Goal: Entertainment & Leisure: Browse casually

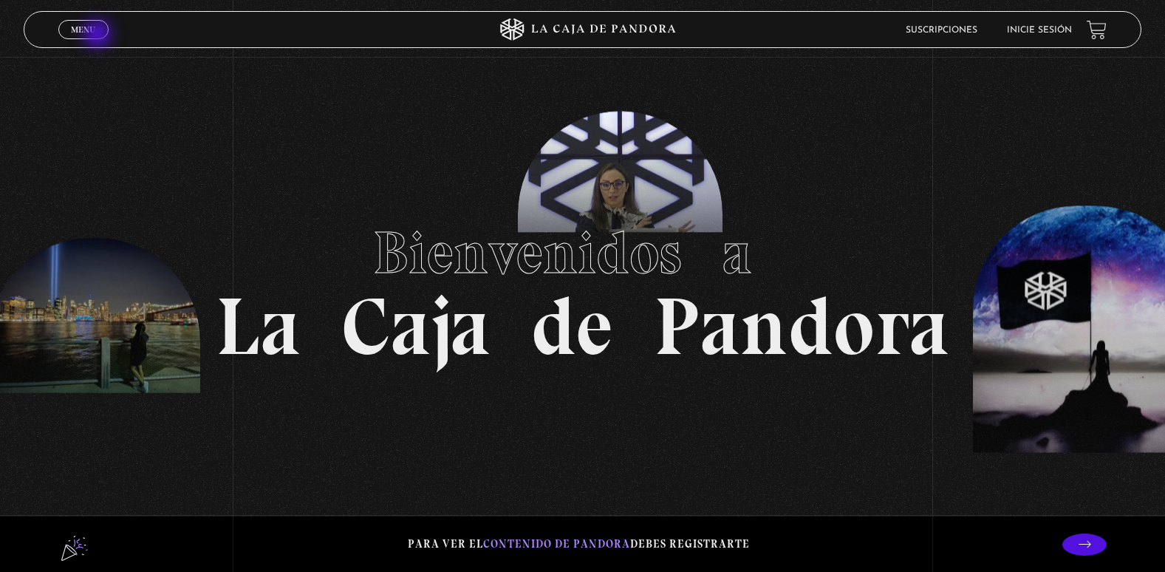
click at [99, 35] on link "Menu Cerrar" at bounding box center [83, 29] width 50 height 19
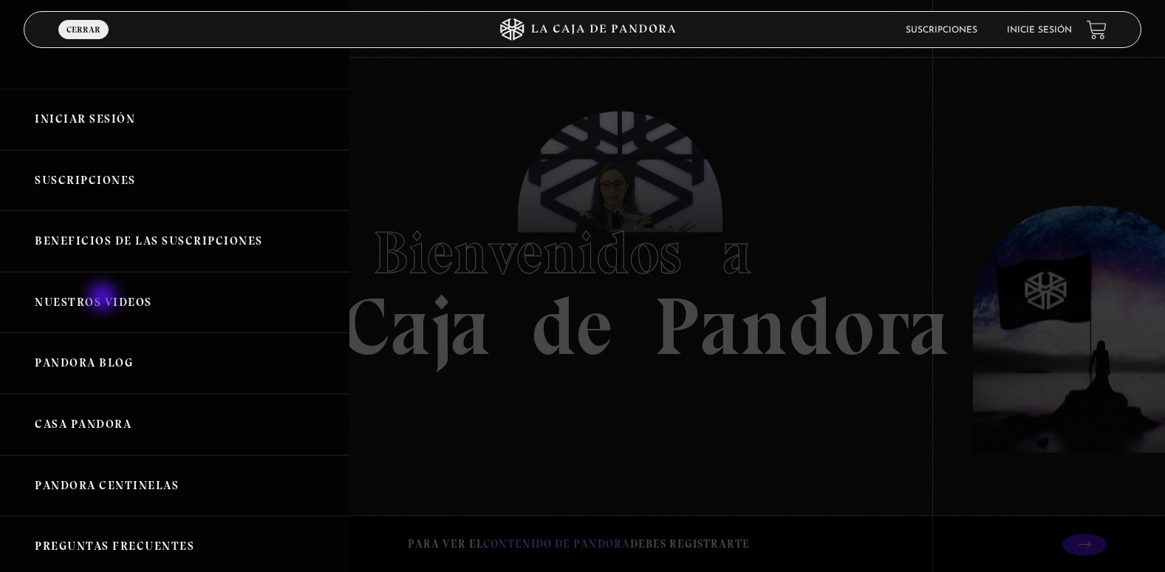
click at [104, 298] on link "Nuestros Videos" at bounding box center [174, 302] width 349 height 61
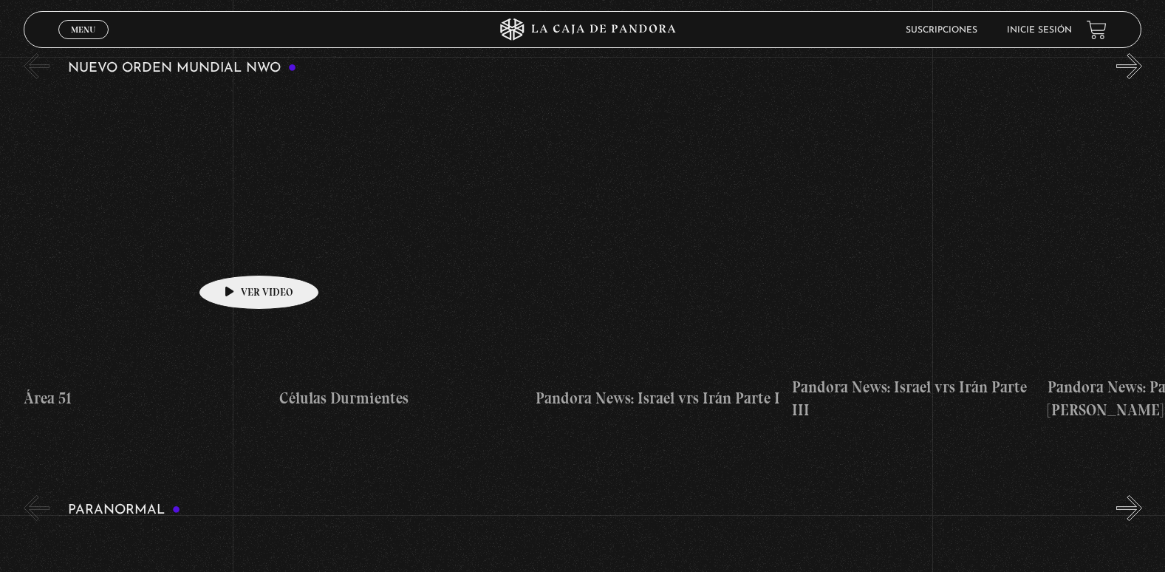
scroll to position [295, 0]
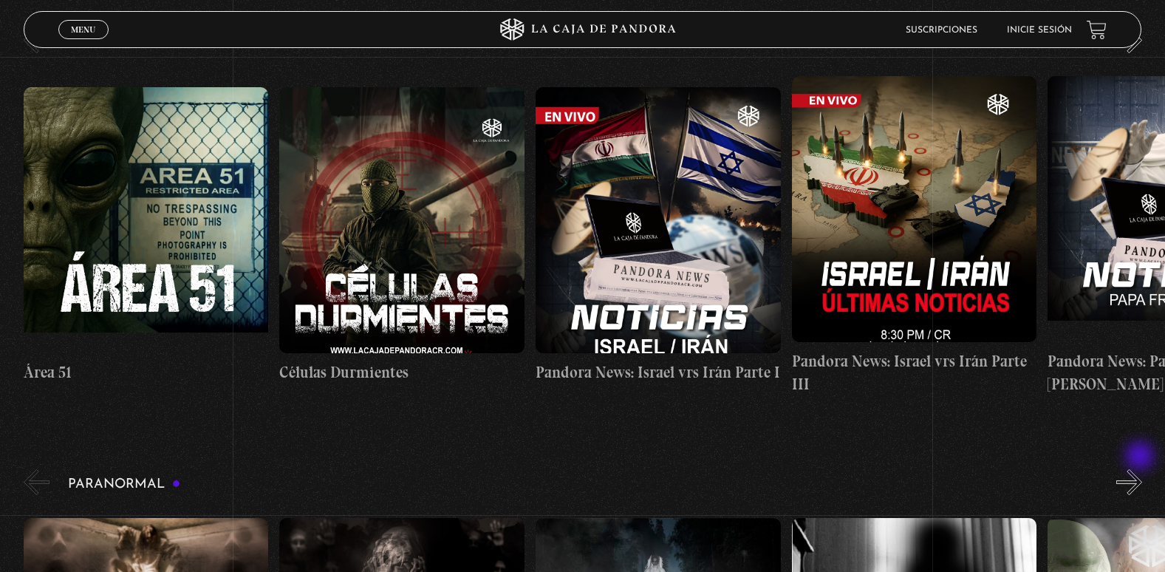
click at [1141, 469] on button "»" at bounding box center [1129, 482] width 26 height 26
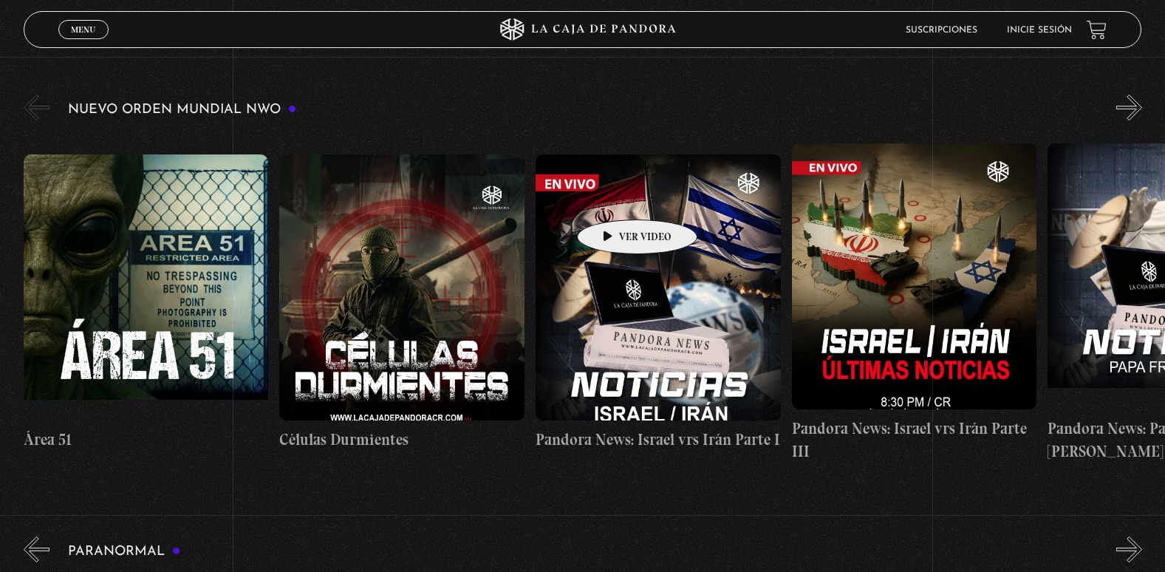
scroll to position [74, 0]
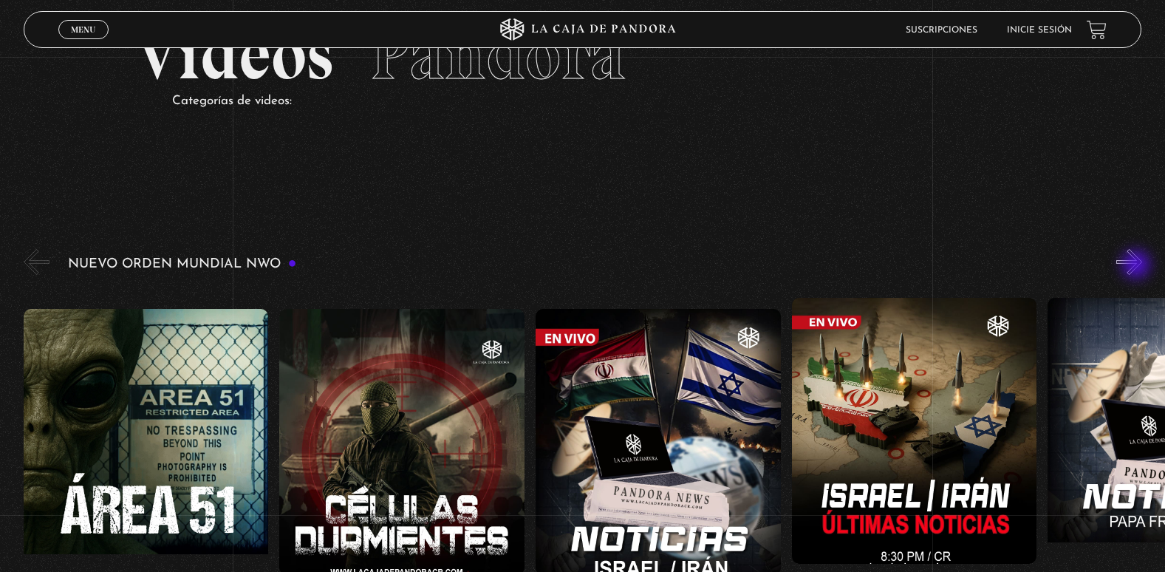
click at [1137, 266] on button "»" at bounding box center [1129, 262] width 26 height 26
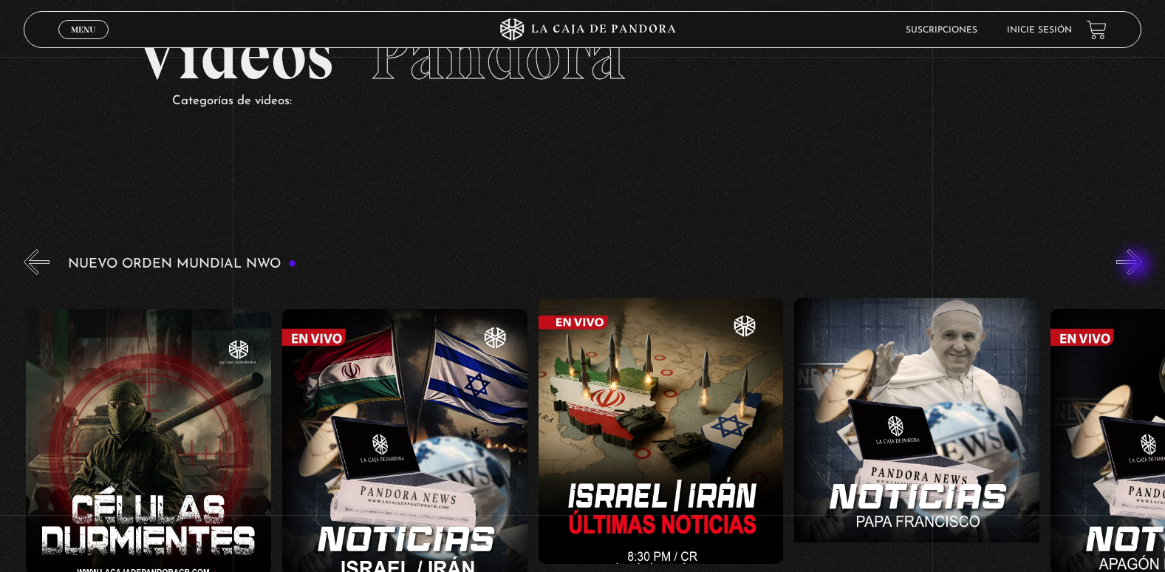
click at [1137, 266] on button "»" at bounding box center [1129, 262] width 26 height 26
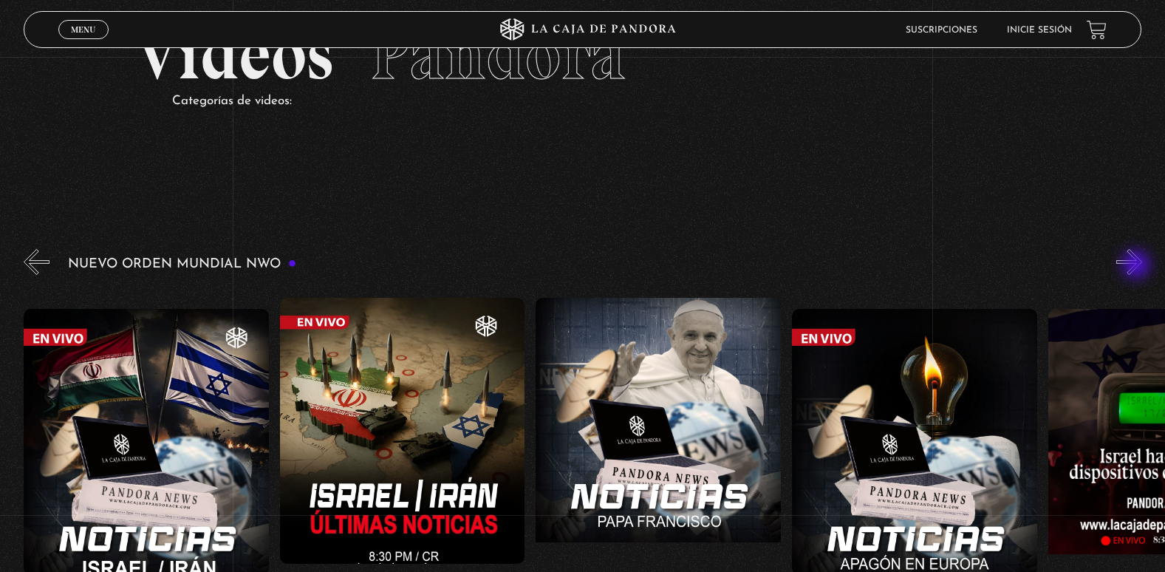
click at [1137, 266] on button "»" at bounding box center [1129, 262] width 26 height 26
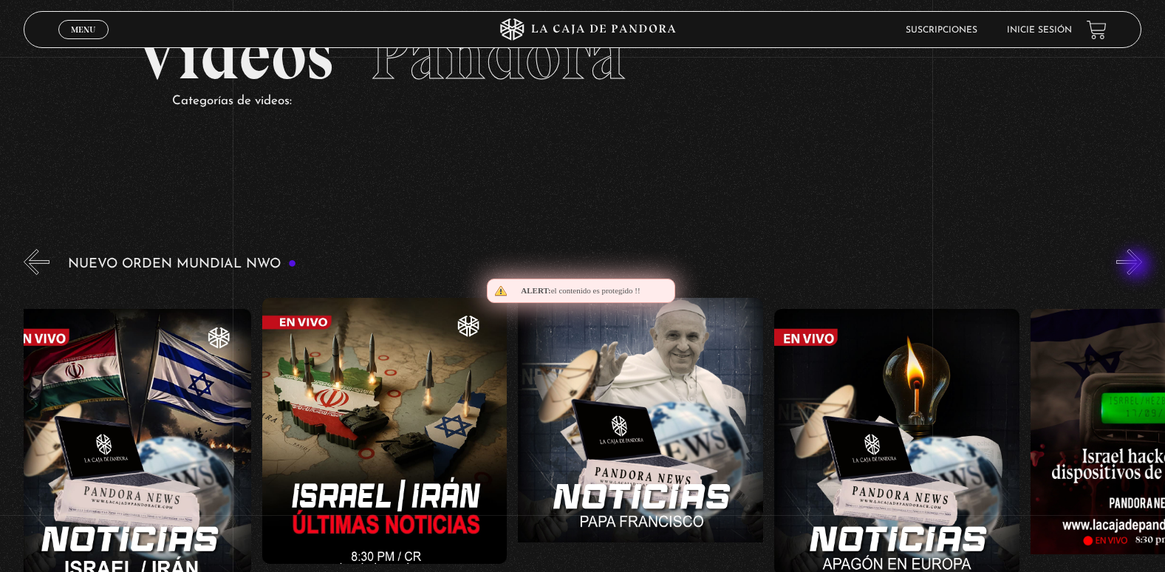
click at [1137, 266] on button "»" at bounding box center [1129, 262] width 26 height 26
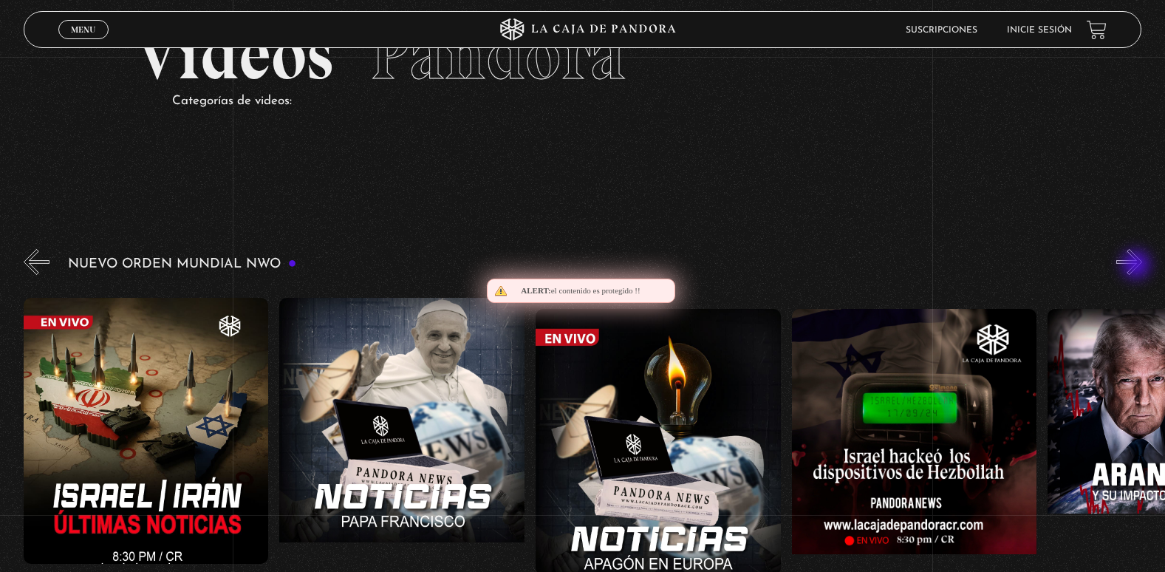
click at [1137, 266] on button "»" at bounding box center [1129, 262] width 26 height 26
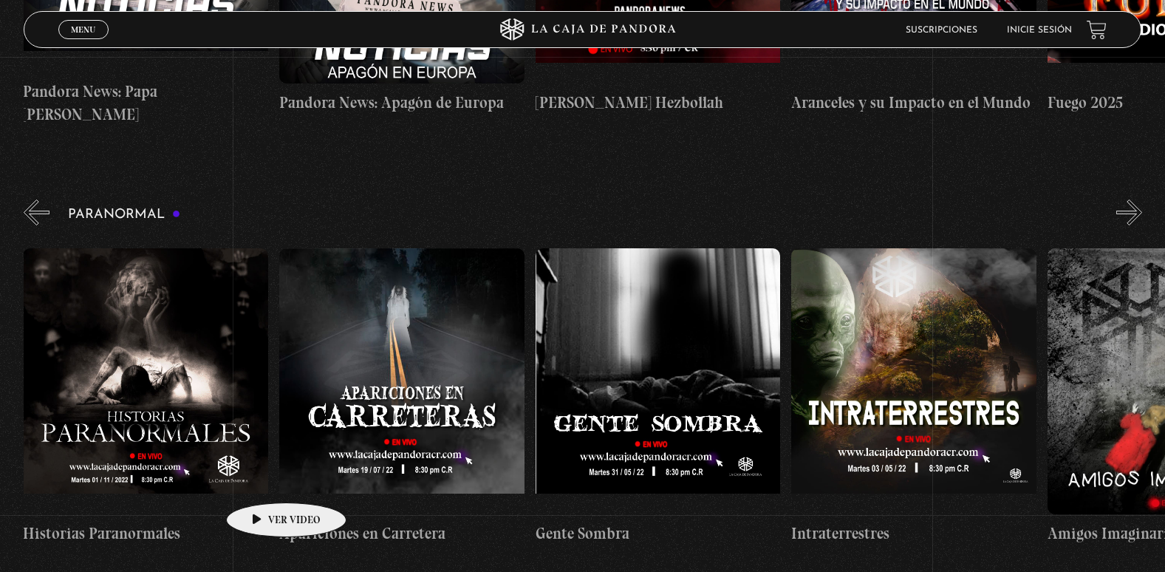
scroll to position [591, 0]
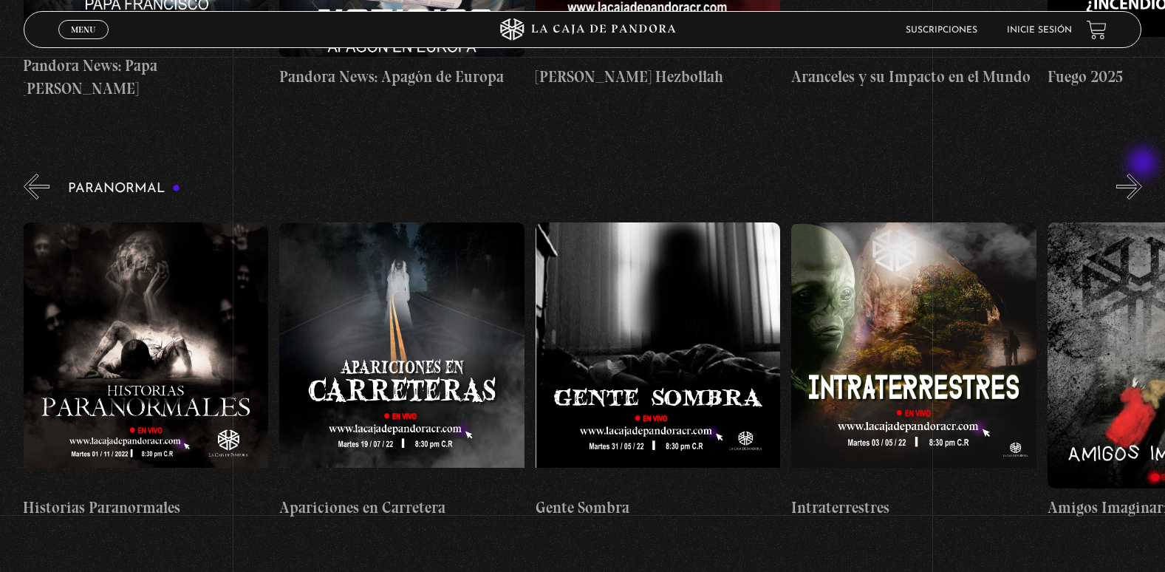
click at [1142, 174] on button "»" at bounding box center [1129, 187] width 26 height 26
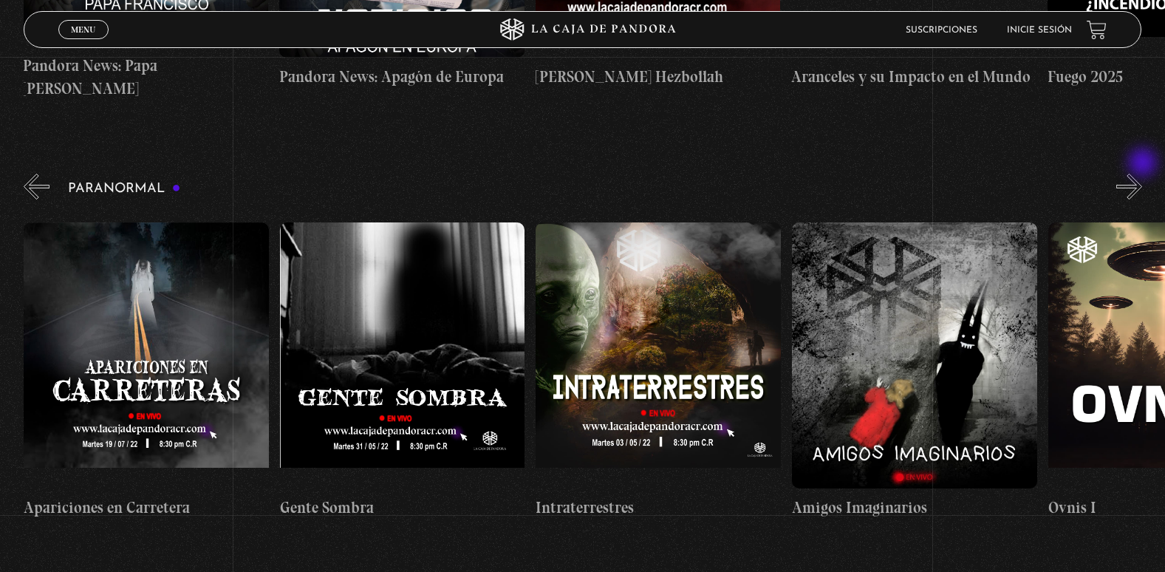
click at [1142, 174] on button "»" at bounding box center [1129, 187] width 26 height 26
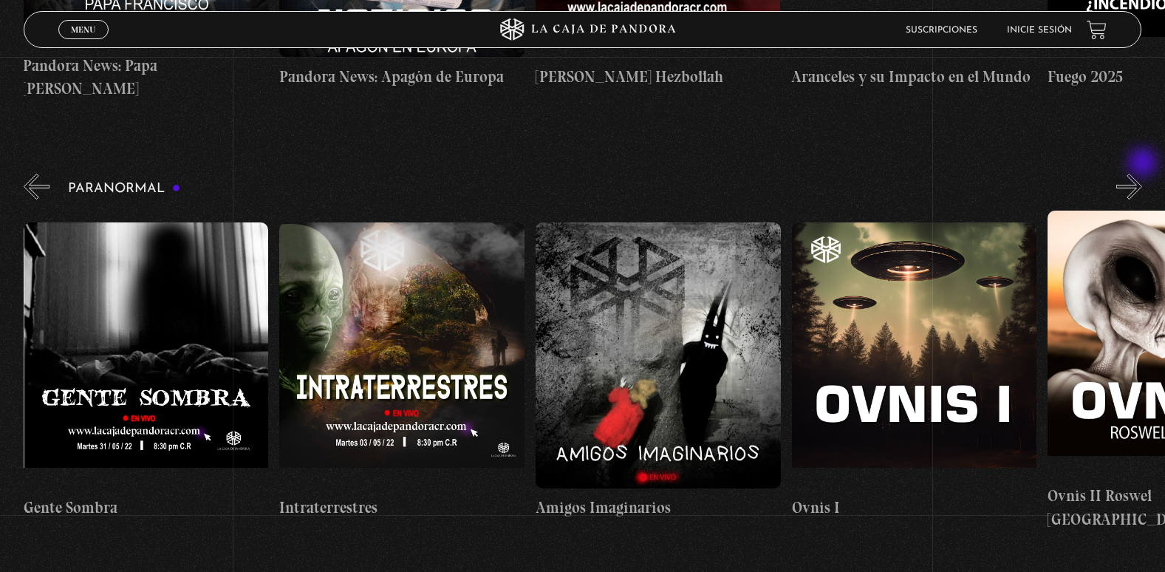
click at [1142, 174] on button "»" at bounding box center [1129, 187] width 26 height 26
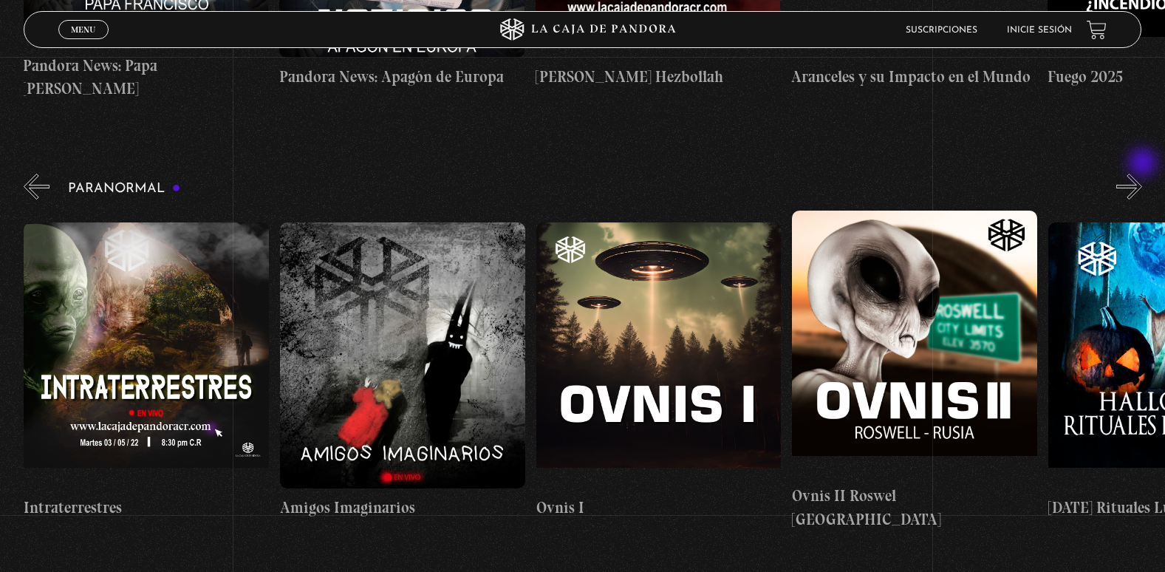
click at [1142, 174] on button "»" at bounding box center [1129, 187] width 26 height 26
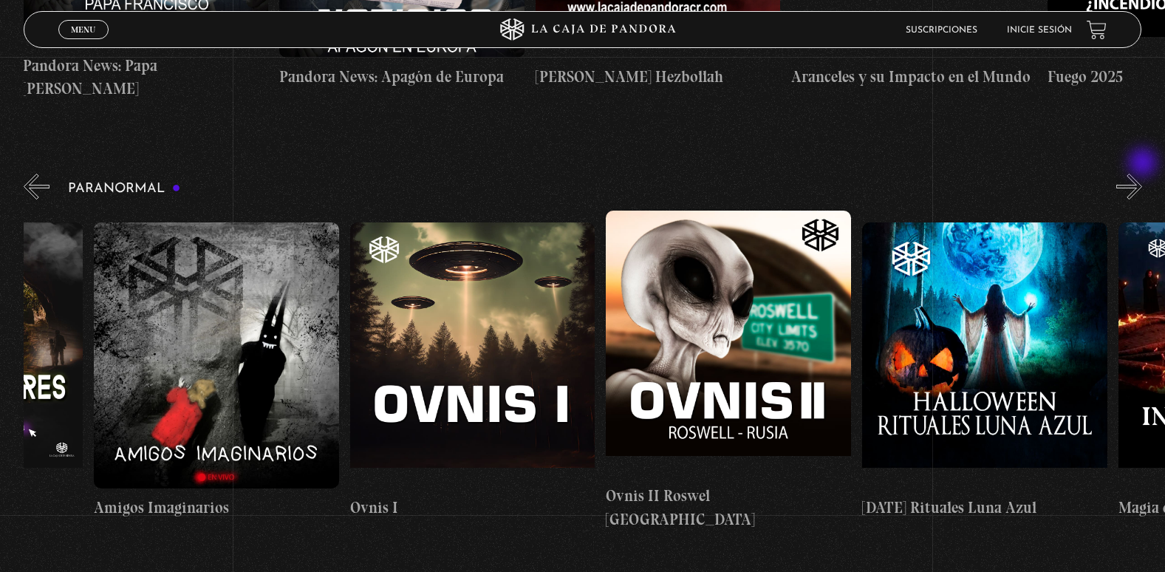
click at [1142, 174] on button "»" at bounding box center [1129, 187] width 26 height 26
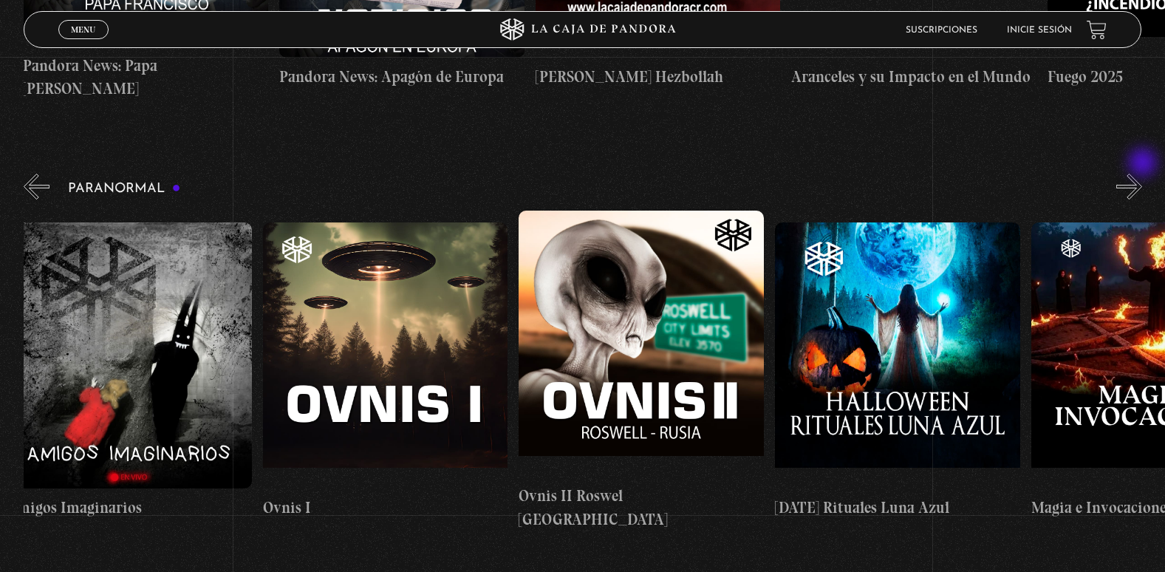
click at [1142, 174] on button "»" at bounding box center [1129, 187] width 26 height 26
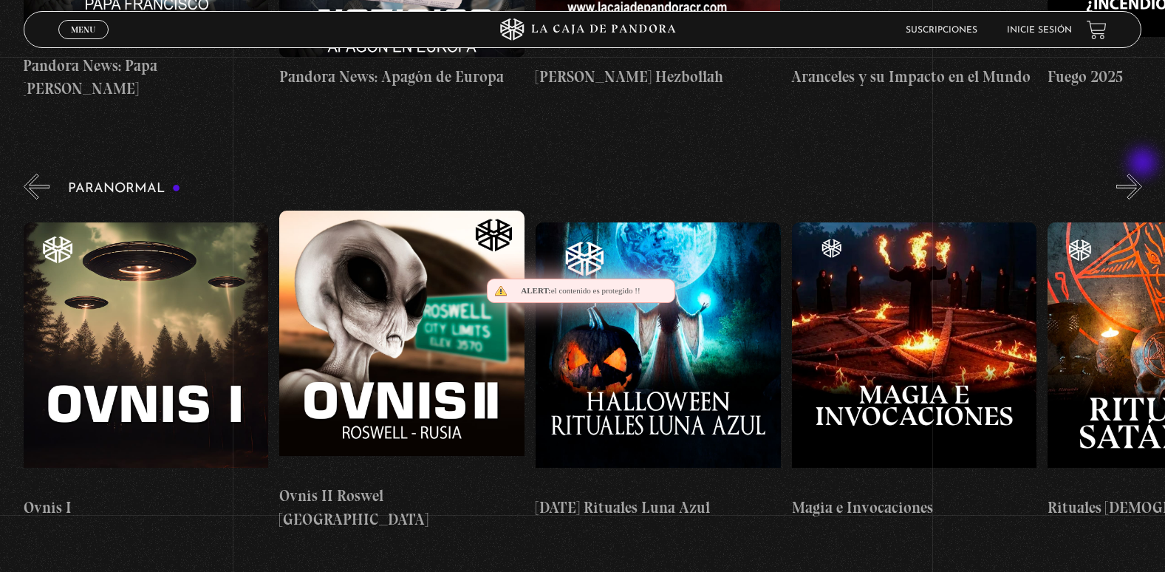
click at [1142, 174] on button "»" at bounding box center [1129, 187] width 26 height 26
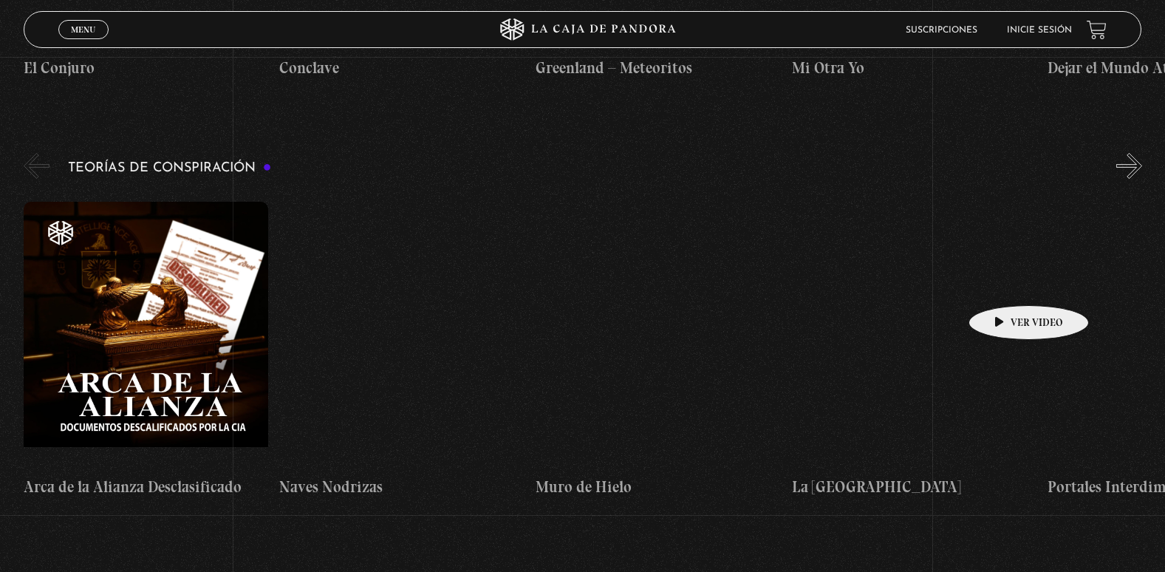
scroll to position [2289, 0]
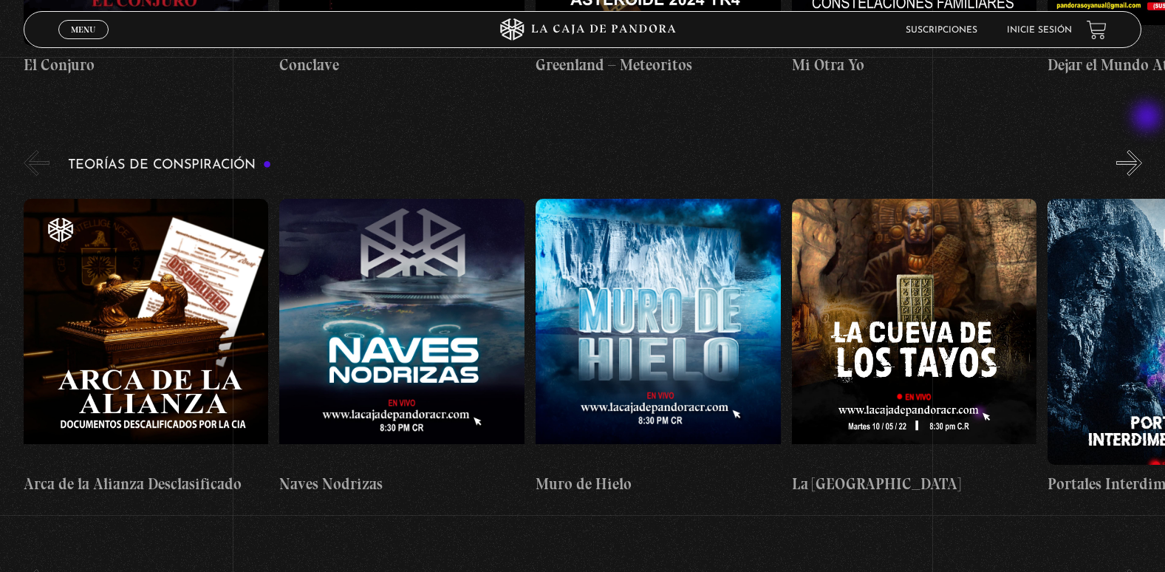
click at [1142, 150] on button "»" at bounding box center [1129, 163] width 26 height 26
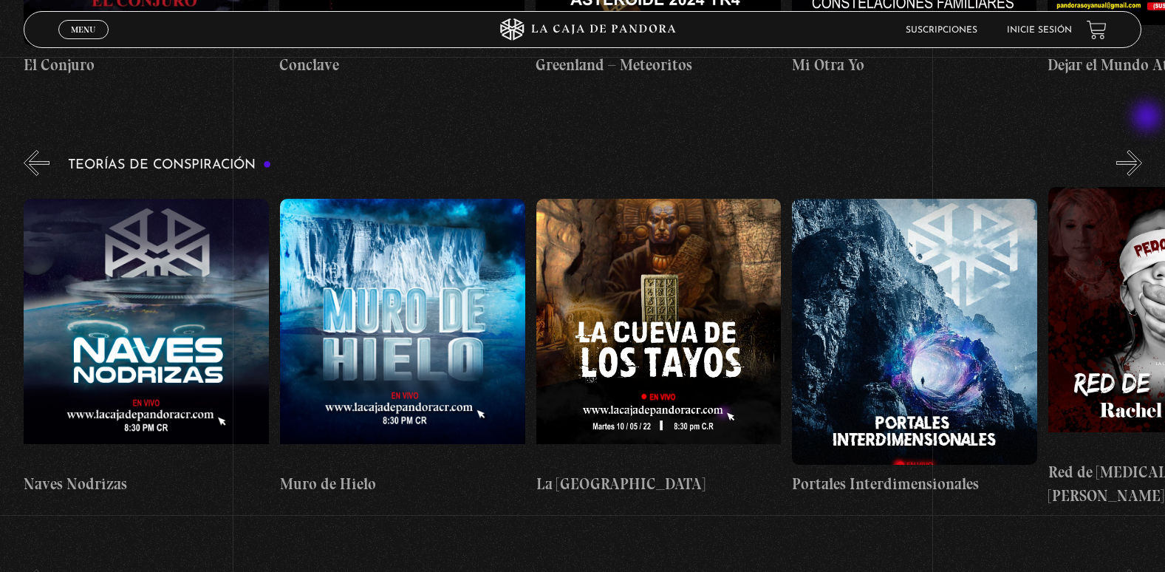
click at [1142, 150] on button "»" at bounding box center [1129, 163] width 26 height 26
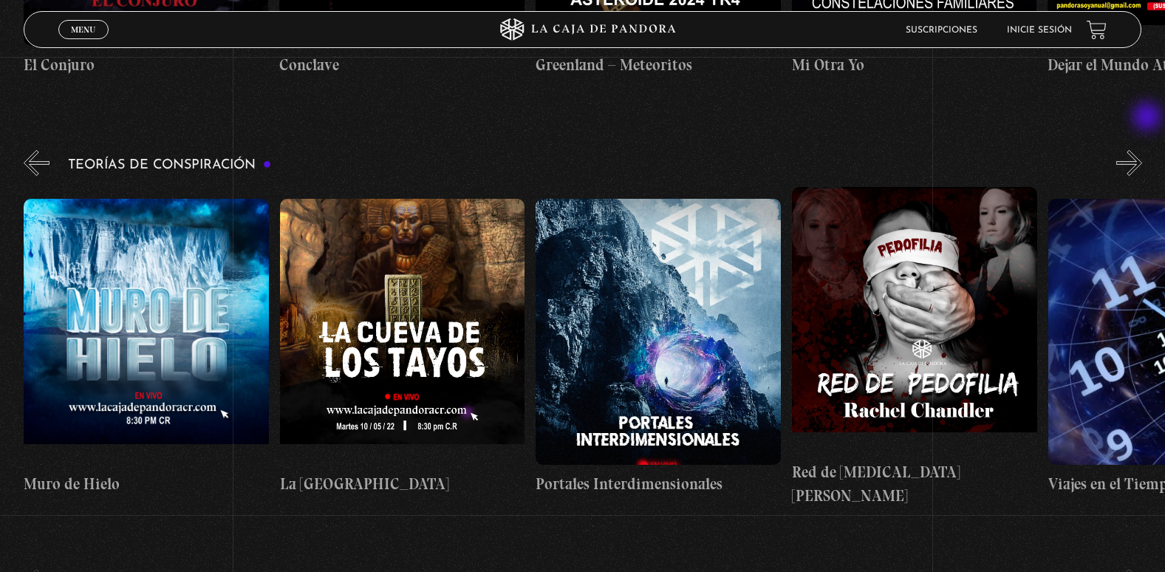
click at [1142, 150] on button "»" at bounding box center [1129, 163] width 26 height 26
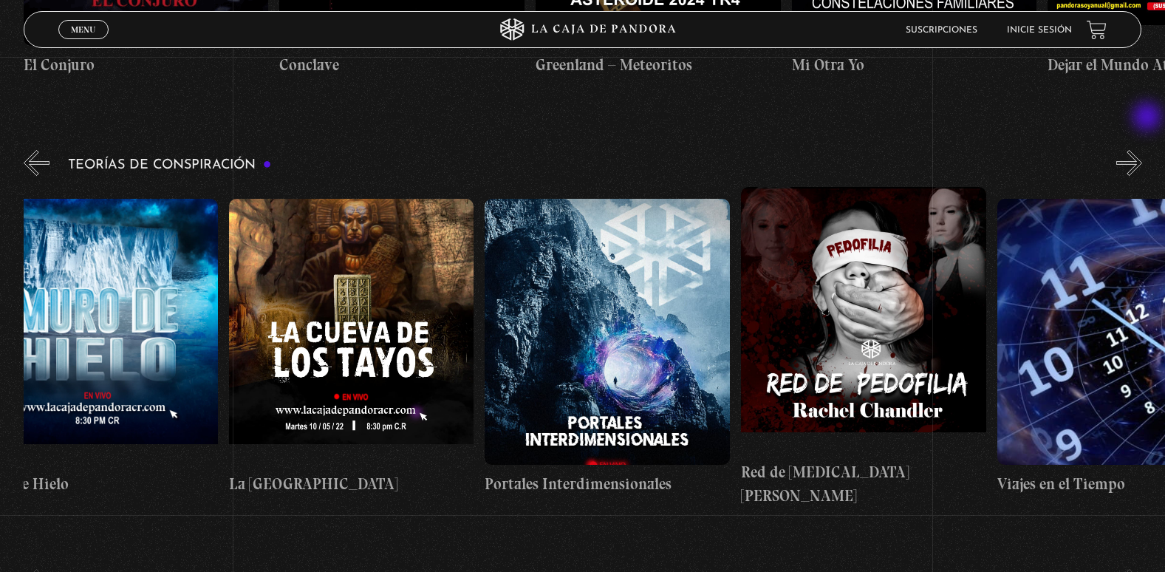
scroll to position [0, 640]
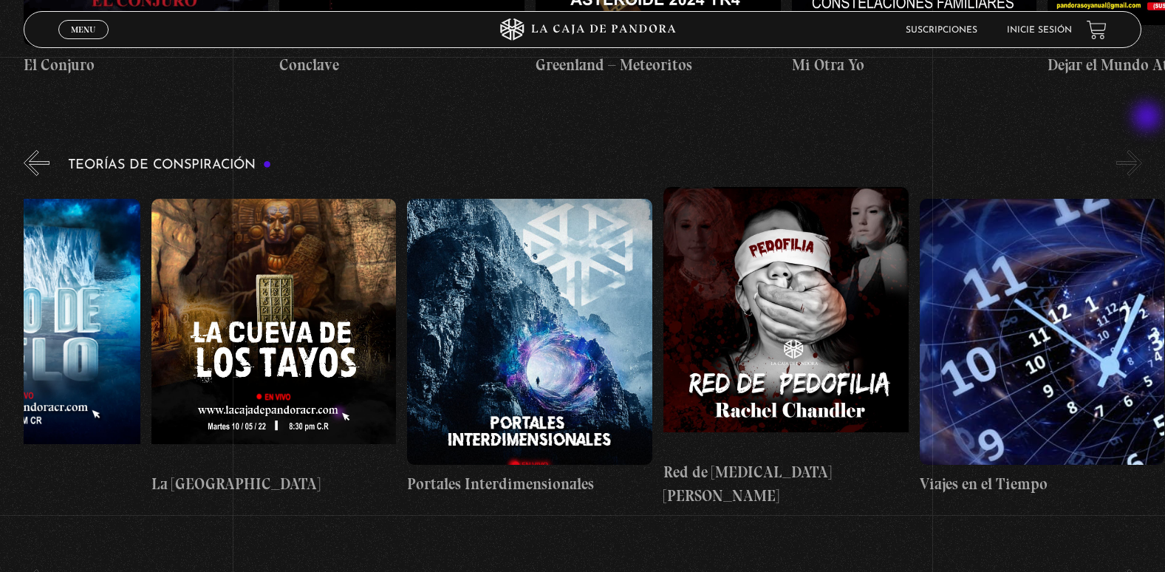
click at [1142, 150] on button "»" at bounding box center [1129, 163] width 26 height 26
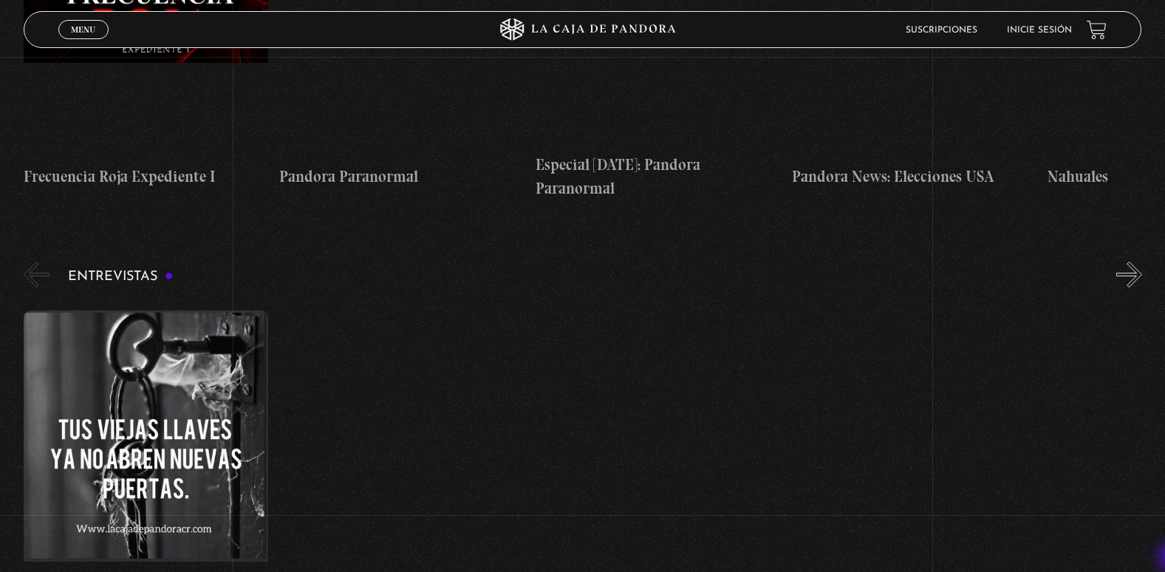
scroll to position [4673, 0]
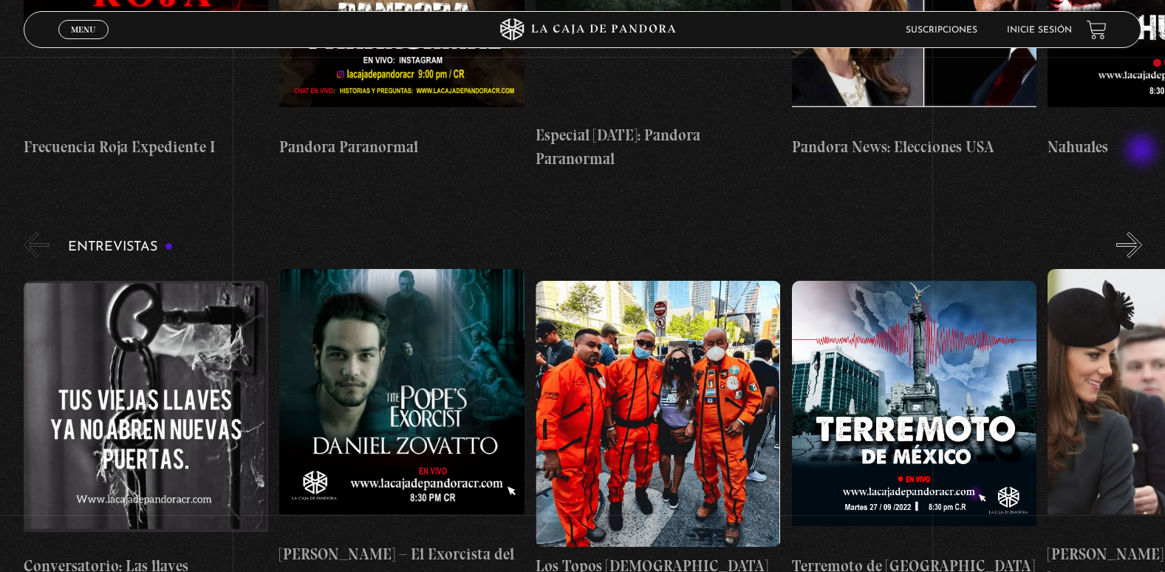
click at [1142, 232] on button "»" at bounding box center [1129, 245] width 26 height 26
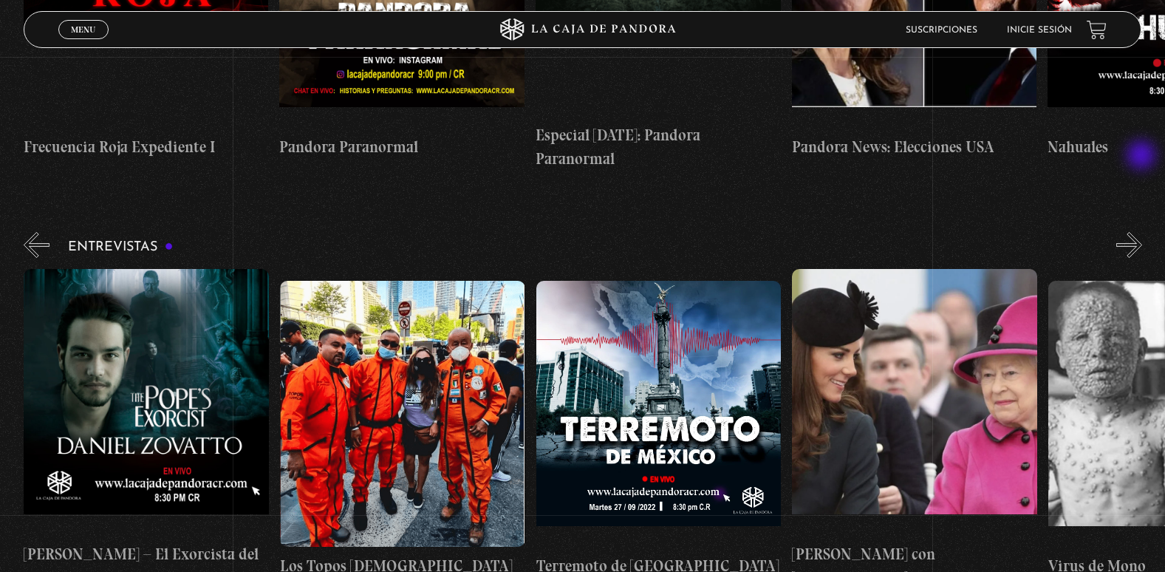
click at [1142, 232] on button "»" at bounding box center [1129, 245] width 26 height 26
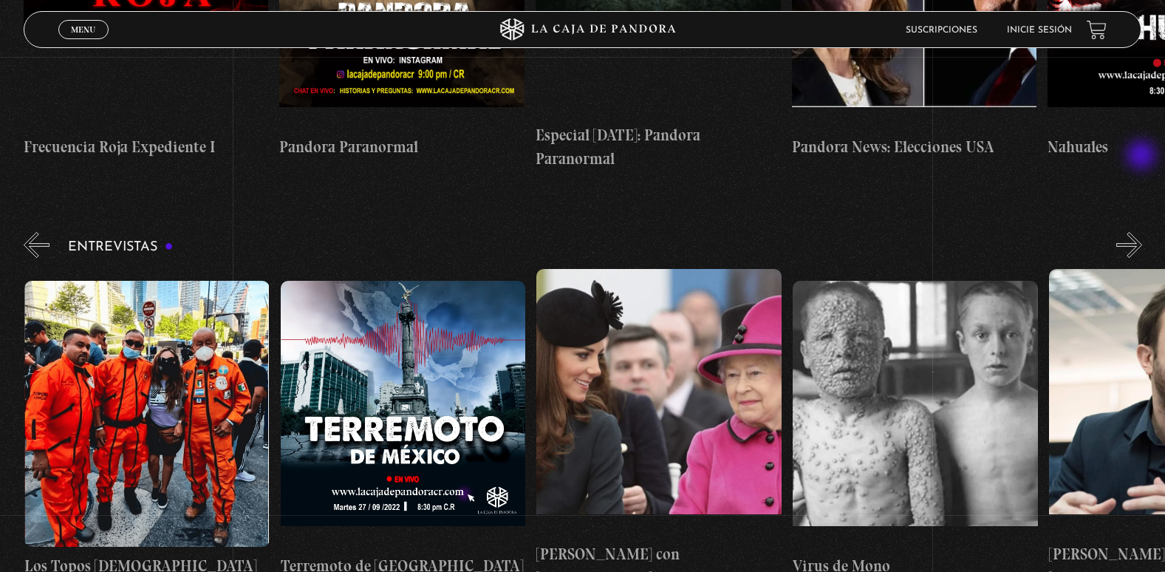
click at [1142, 232] on button "»" at bounding box center [1129, 245] width 26 height 26
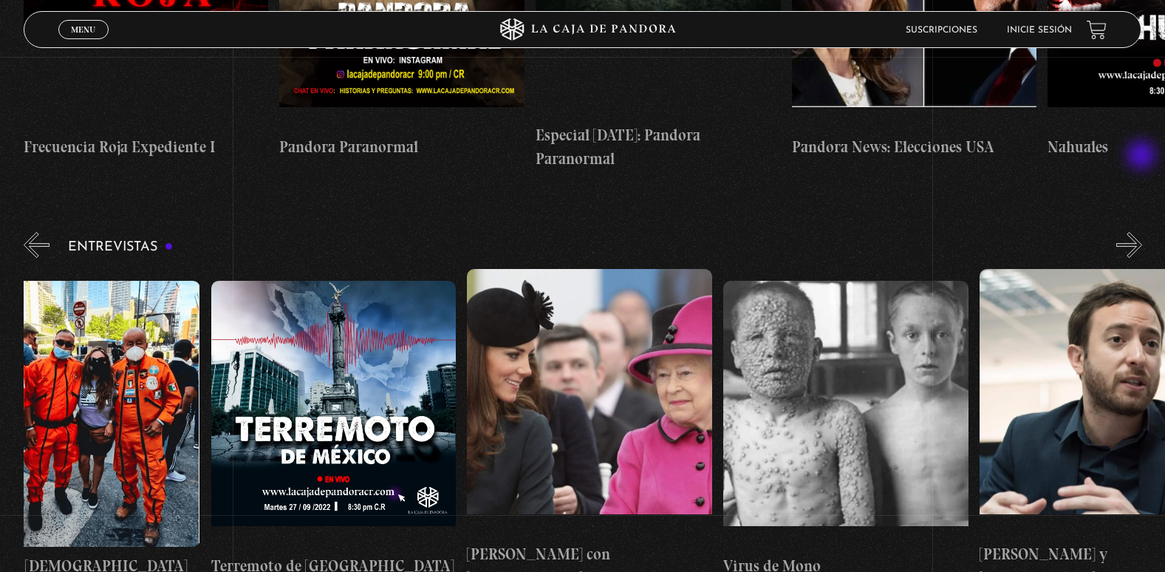
scroll to position [0, 640]
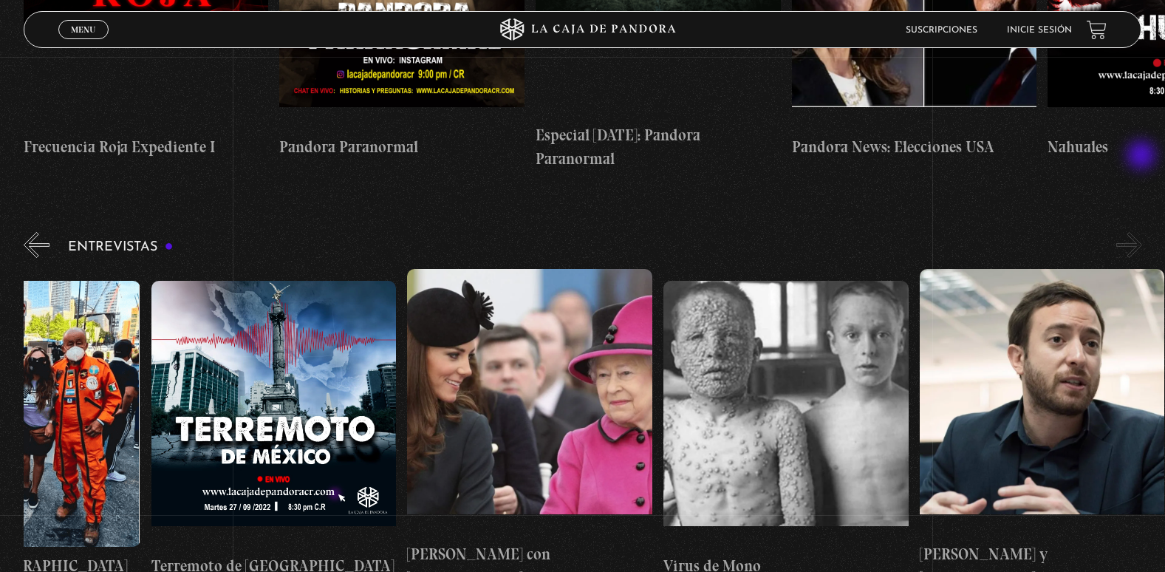
click at [1142, 232] on button "»" at bounding box center [1129, 245] width 26 height 26
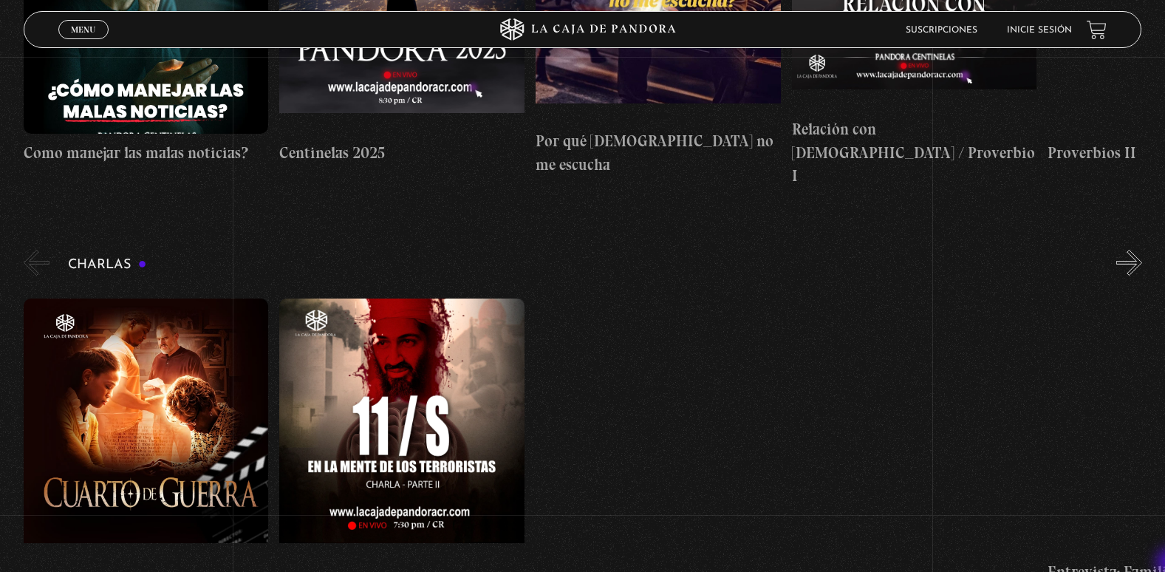
scroll to position [6347, 0]
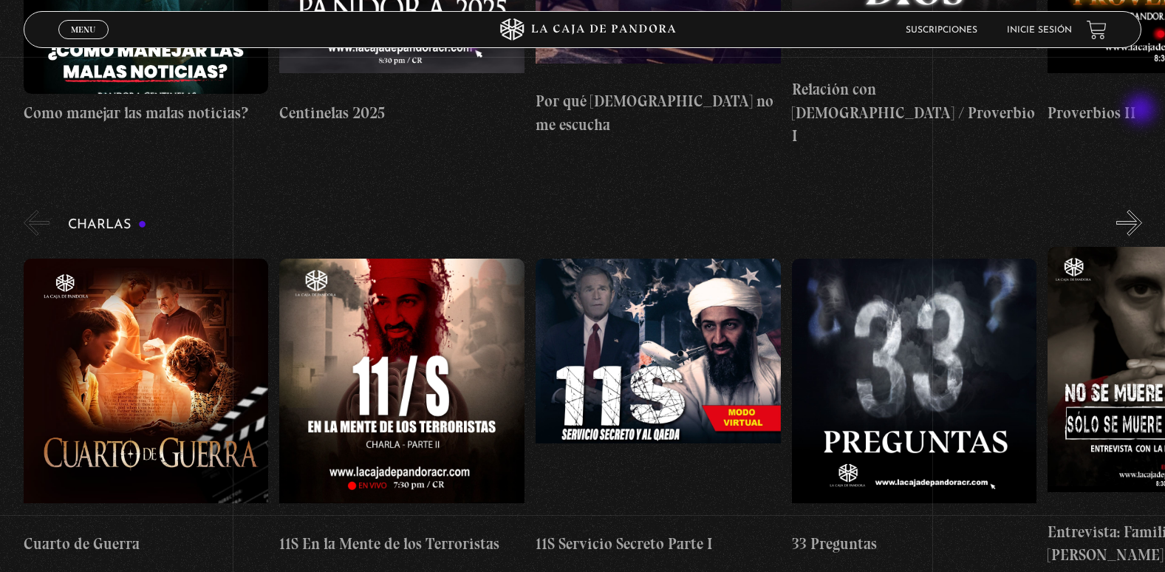
click at [1142, 210] on button "»" at bounding box center [1129, 223] width 26 height 26
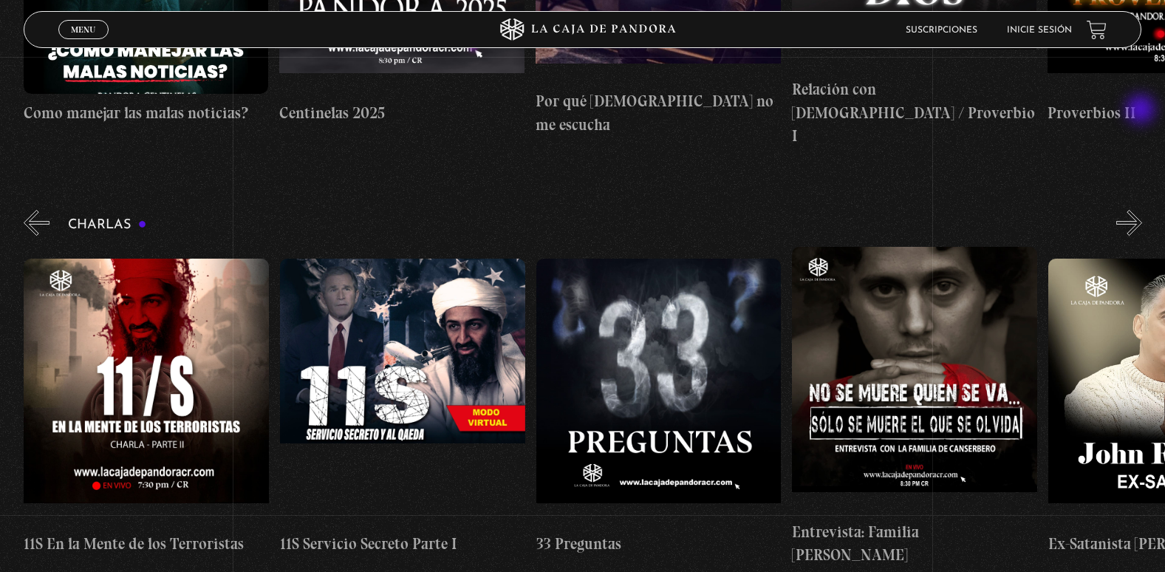
click at [1142, 210] on button "»" at bounding box center [1129, 223] width 26 height 26
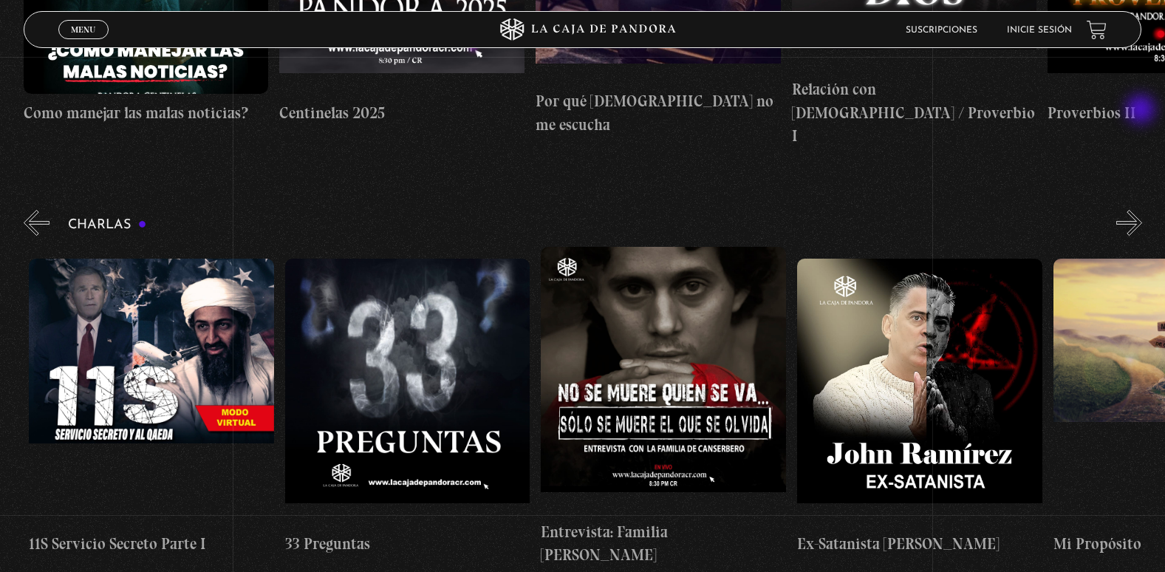
click at [1142, 210] on button "»" at bounding box center [1129, 223] width 26 height 26
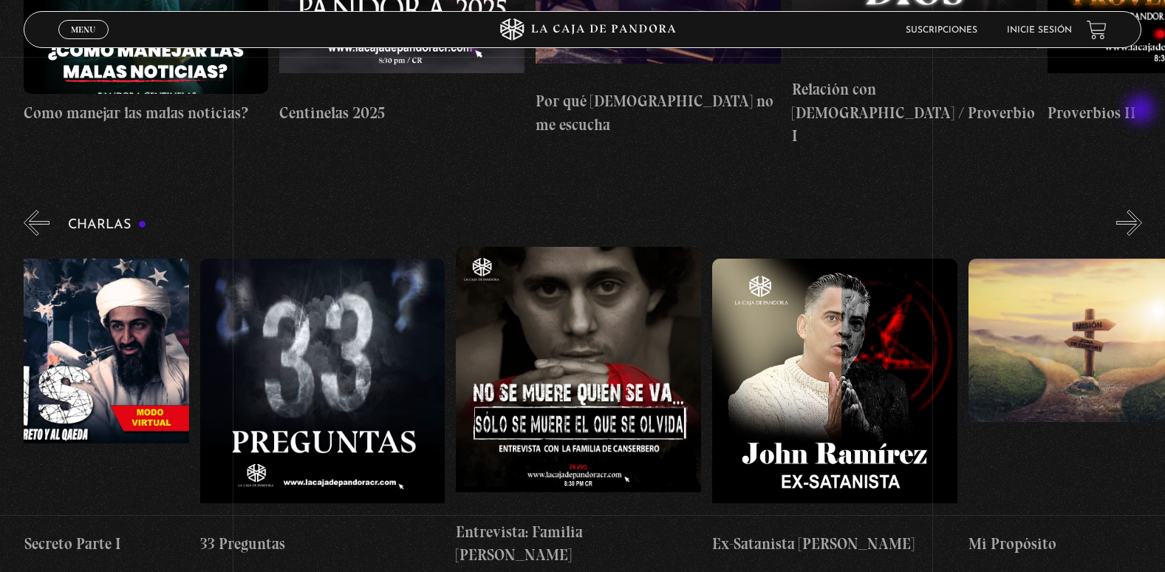
scroll to position [0, 640]
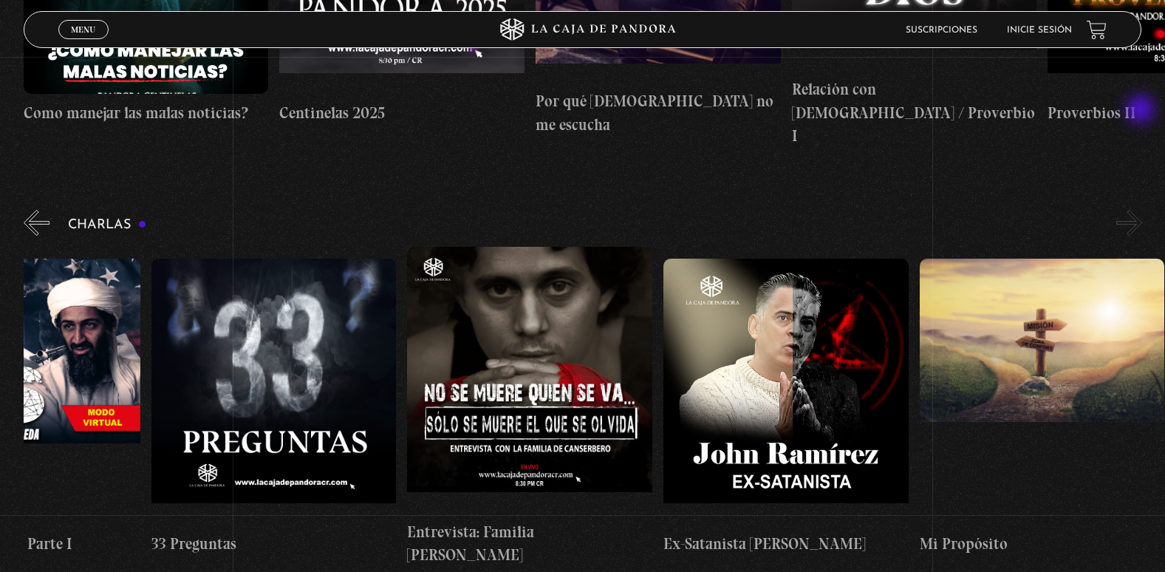
click at [1142, 210] on button "»" at bounding box center [1129, 223] width 26 height 26
click at [77, 30] on span "Menu" at bounding box center [83, 29] width 24 height 9
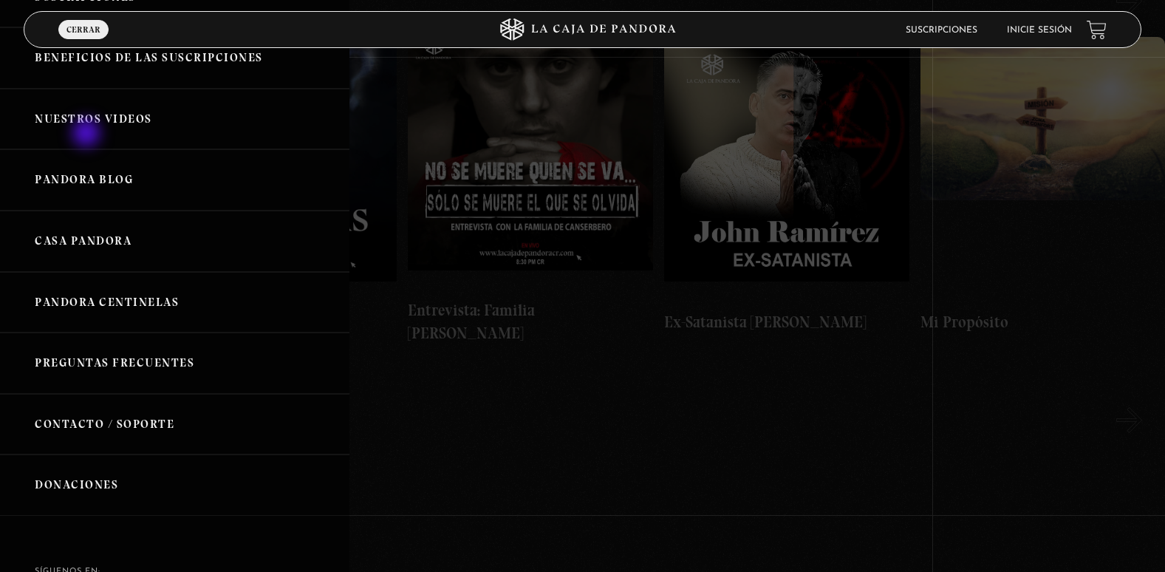
scroll to position [0, 0]
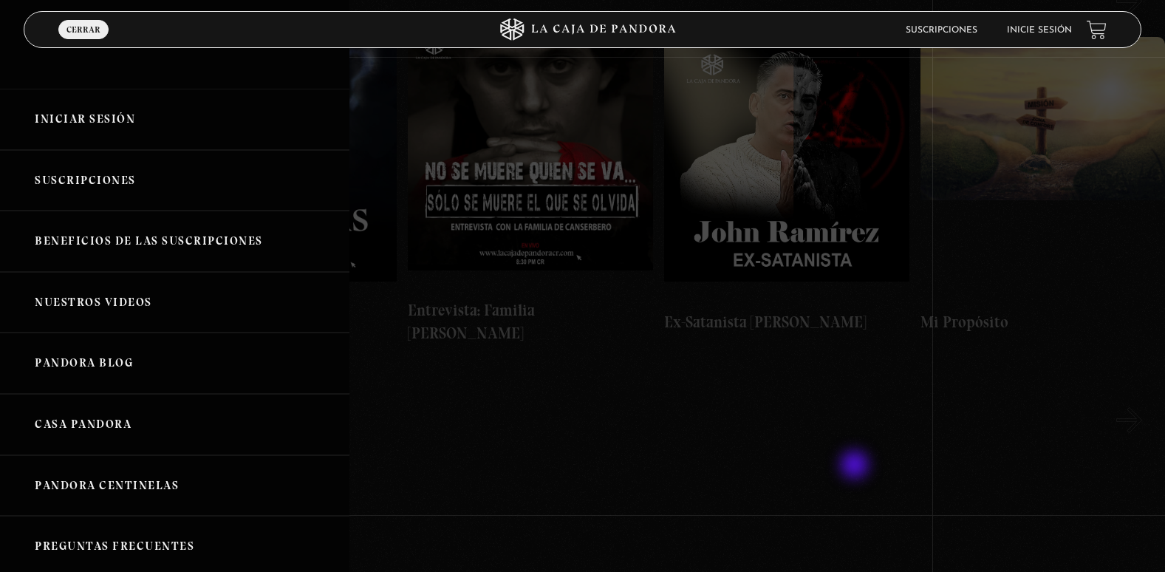
drag, startPoint x: 856, startPoint y: 466, endPoint x: 863, endPoint y: 454, distance: 13.6
click at [856, 461] on div at bounding box center [582, 286] width 1165 height 572
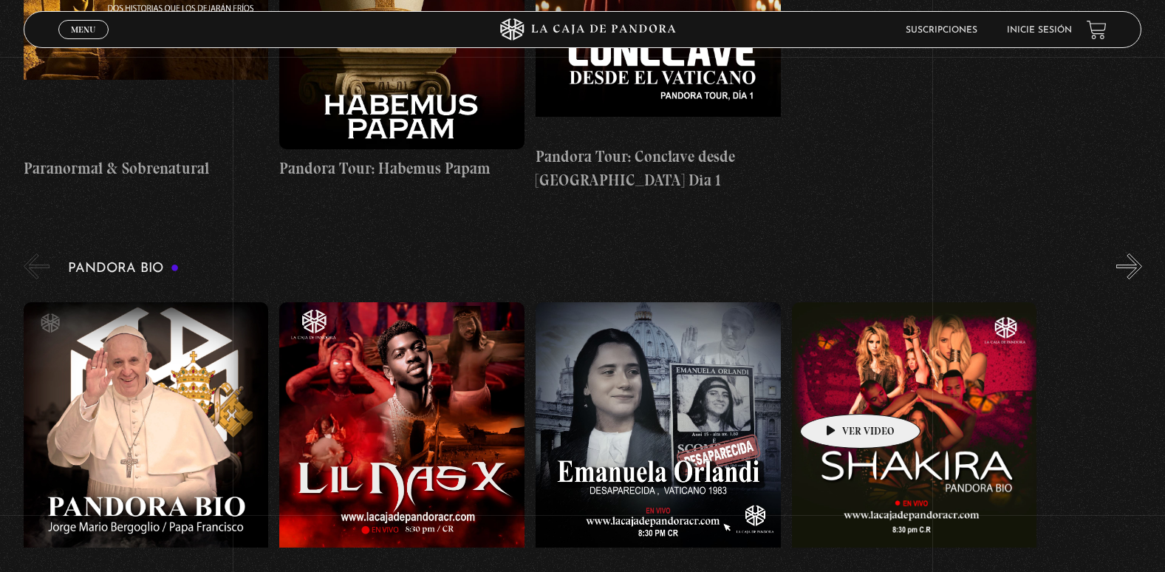
scroll to position [1403, 0]
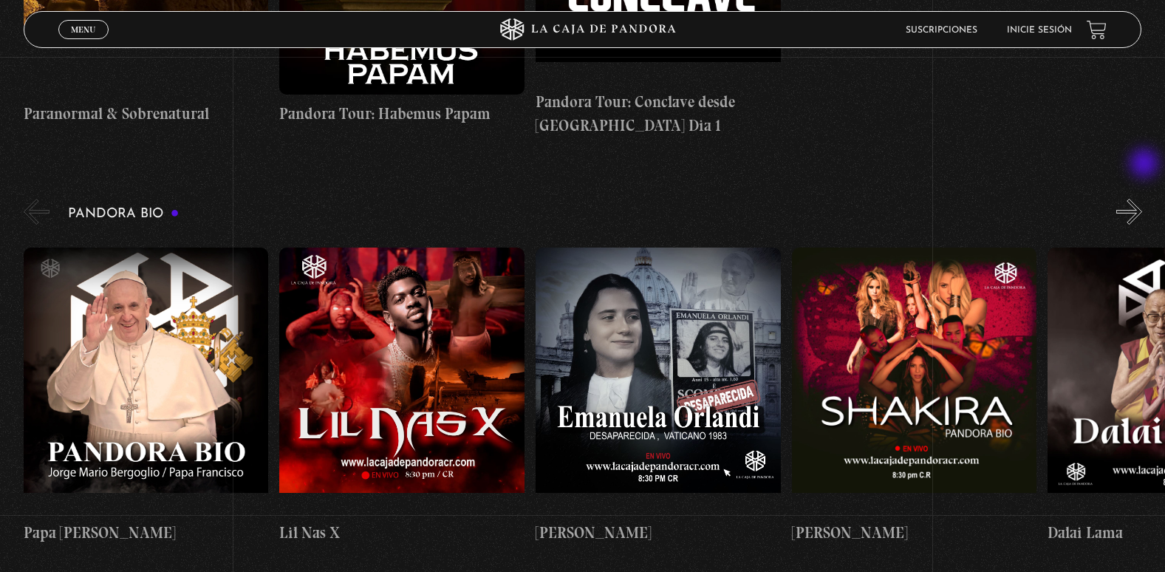
click at [1142, 199] on button "»" at bounding box center [1129, 212] width 26 height 26
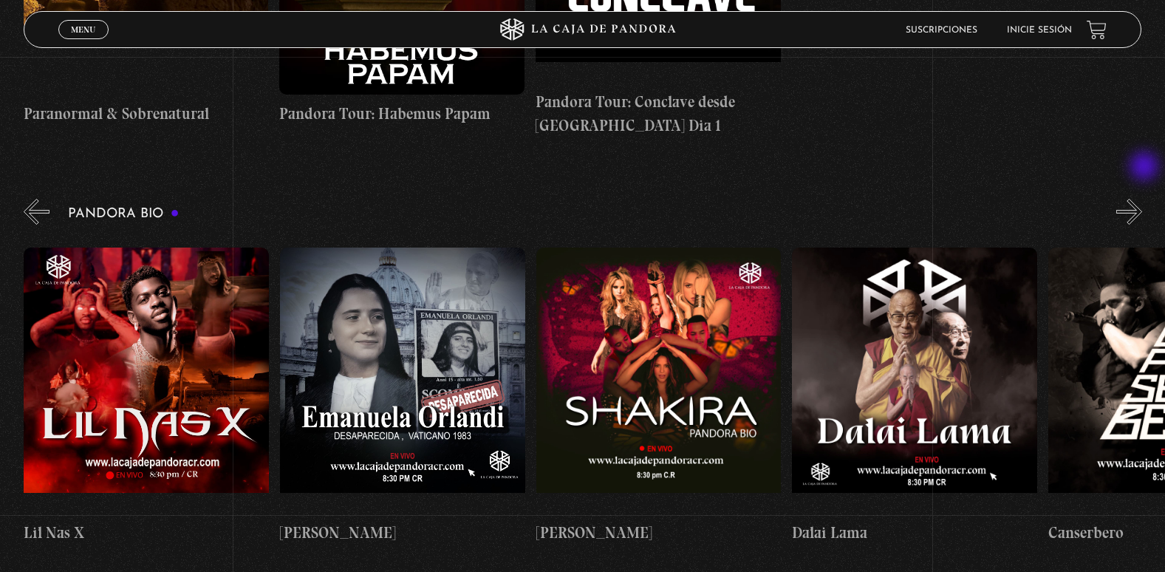
click at [1142, 199] on button "»" at bounding box center [1129, 212] width 26 height 26
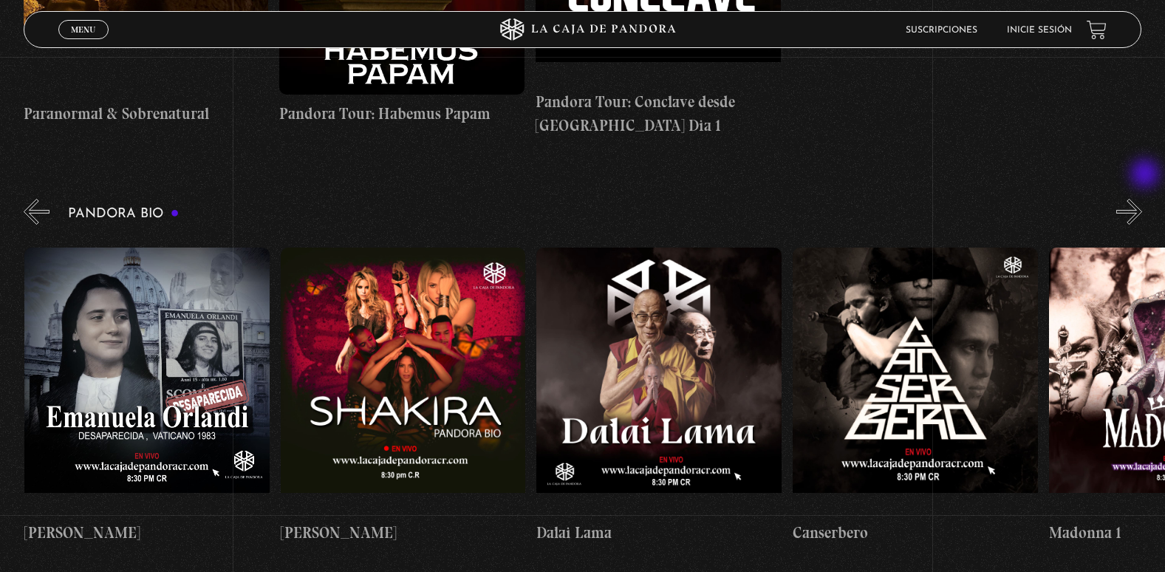
click at [1142, 199] on button "»" at bounding box center [1129, 212] width 26 height 26
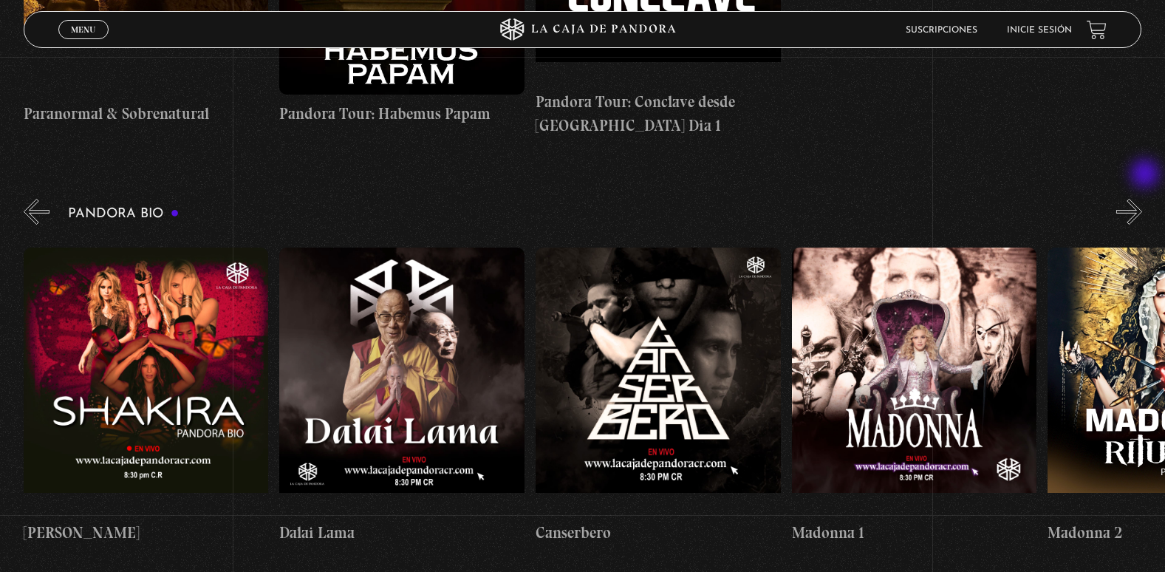
click at [1142, 199] on button "»" at bounding box center [1129, 212] width 26 height 26
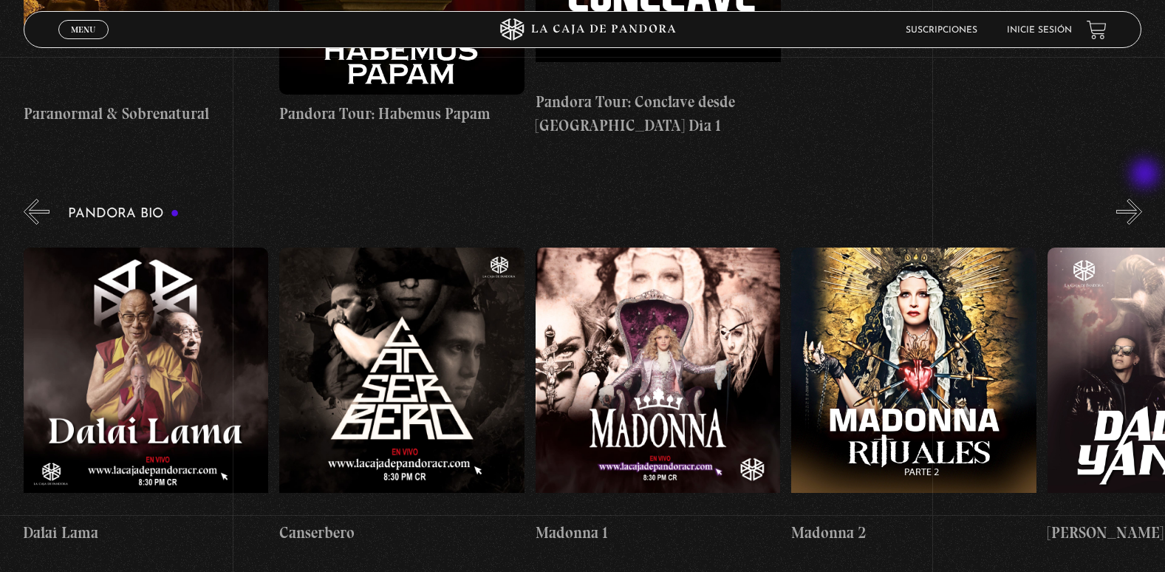
click at [1142, 199] on button "»" at bounding box center [1129, 212] width 26 height 26
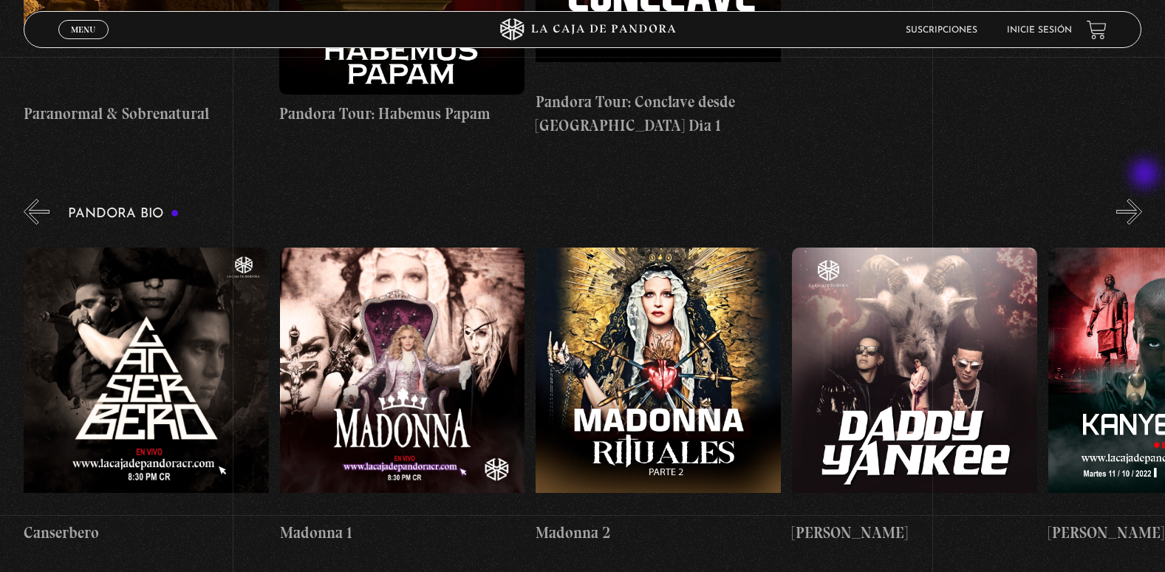
click at [1142, 199] on button "»" at bounding box center [1129, 212] width 26 height 26
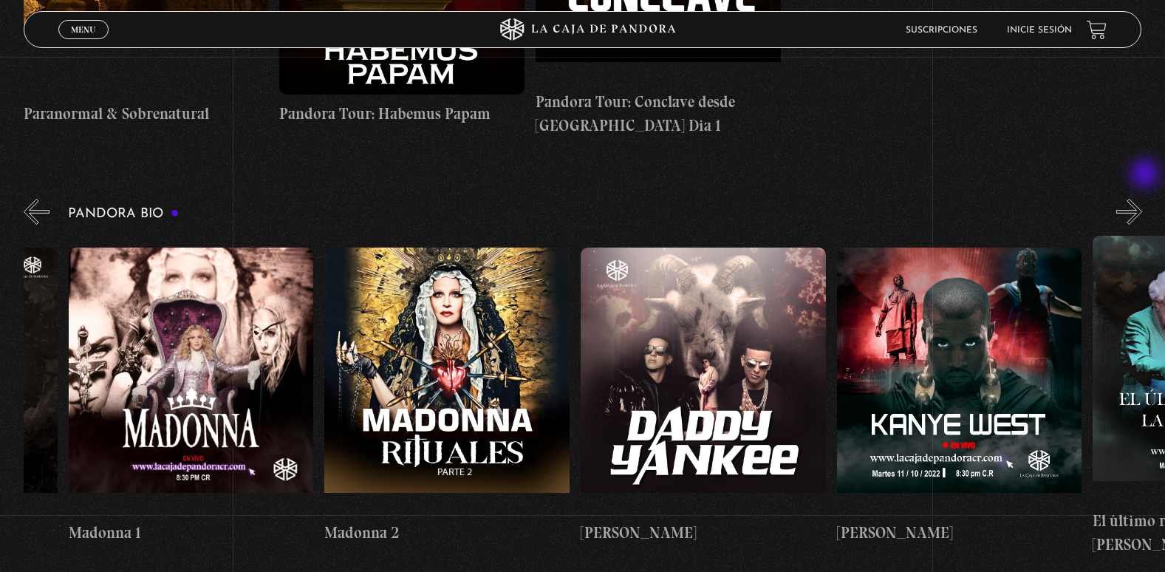
click at [1142, 199] on button "»" at bounding box center [1129, 212] width 26 height 26
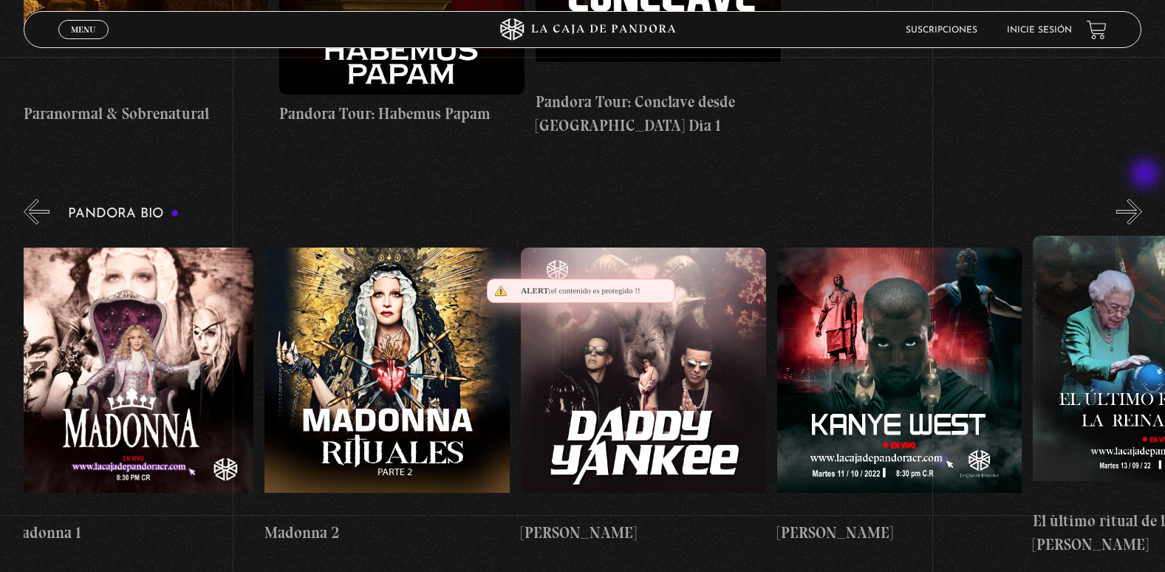
scroll to position [0, 1792]
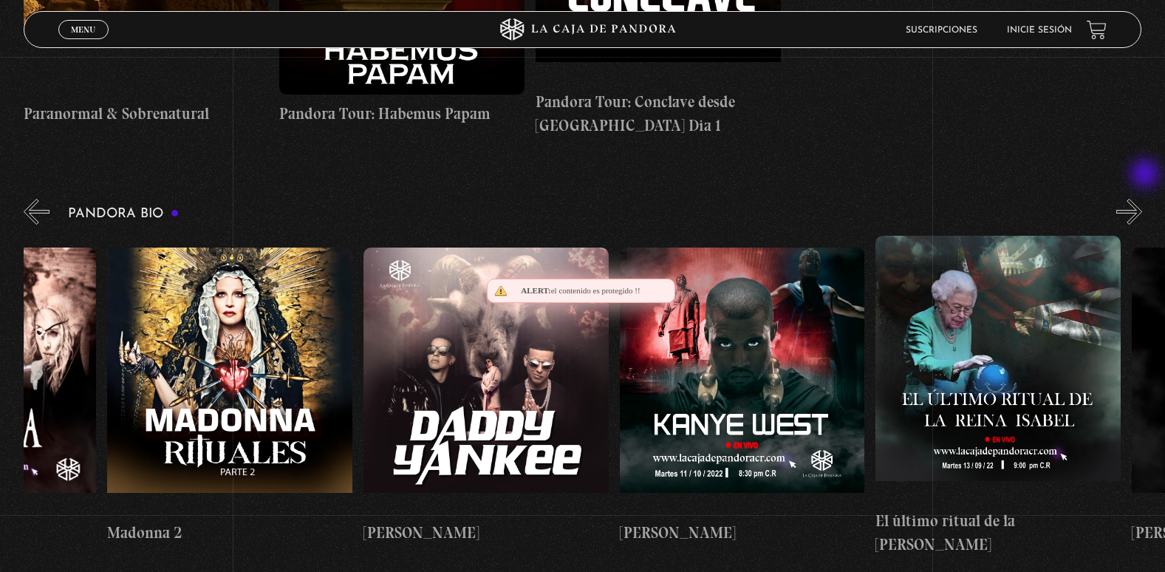
click at [1142, 199] on button "»" at bounding box center [1129, 212] width 26 height 26
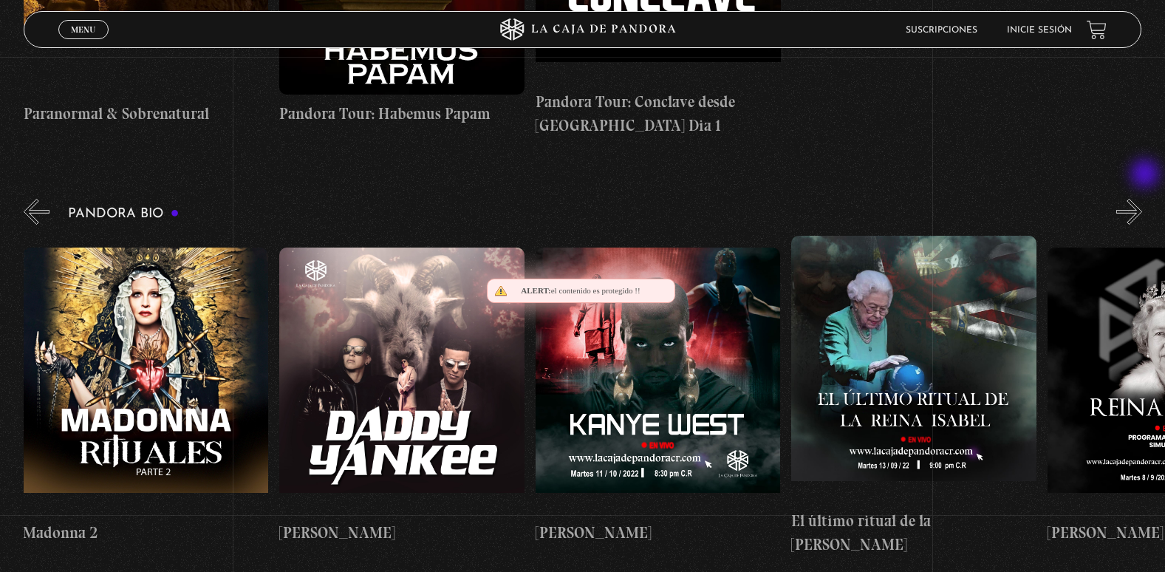
click at [1142, 199] on button "»" at bounding box center [1129, 212] width 26 height 26
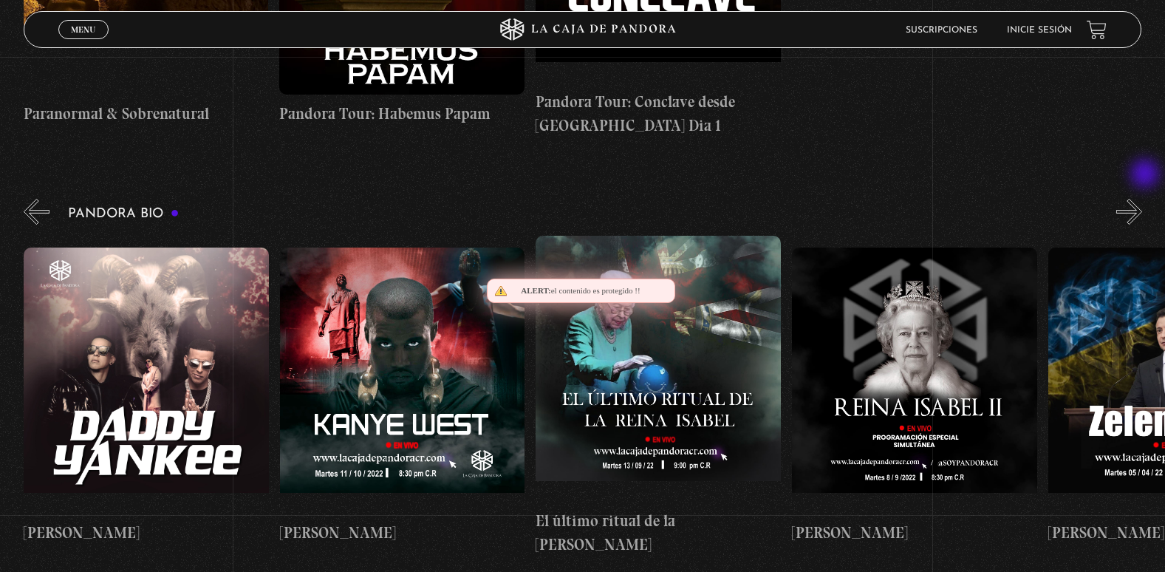
click at [1142, 199] on button "»" at bounding box center [1129, 212] width 26 height 26
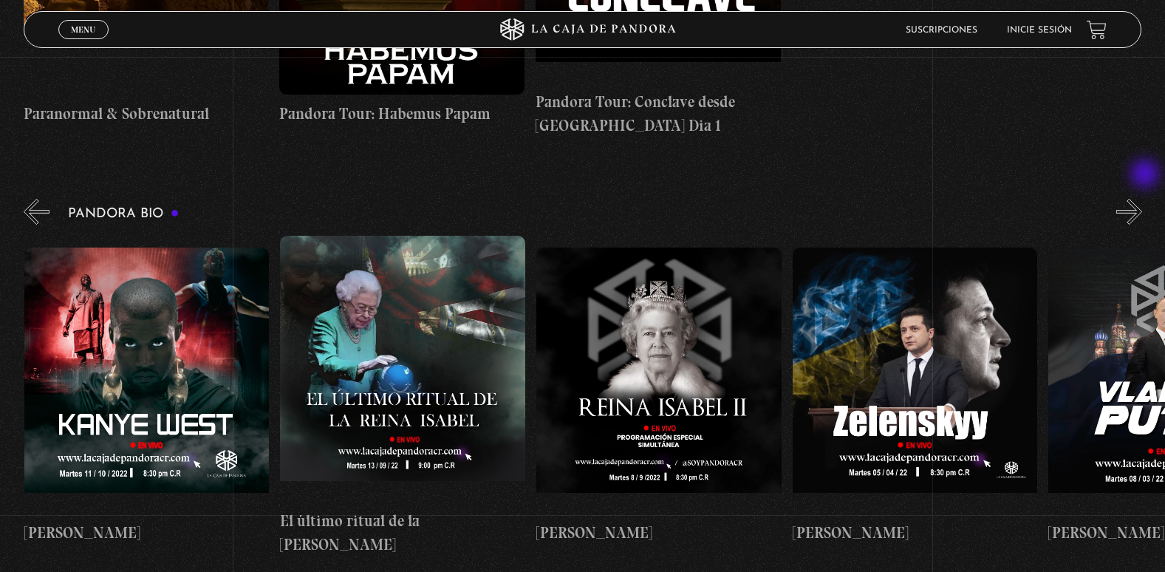
click at [1142, 199] on button "»" at bounding box center [1129, 212] width 26 height 26
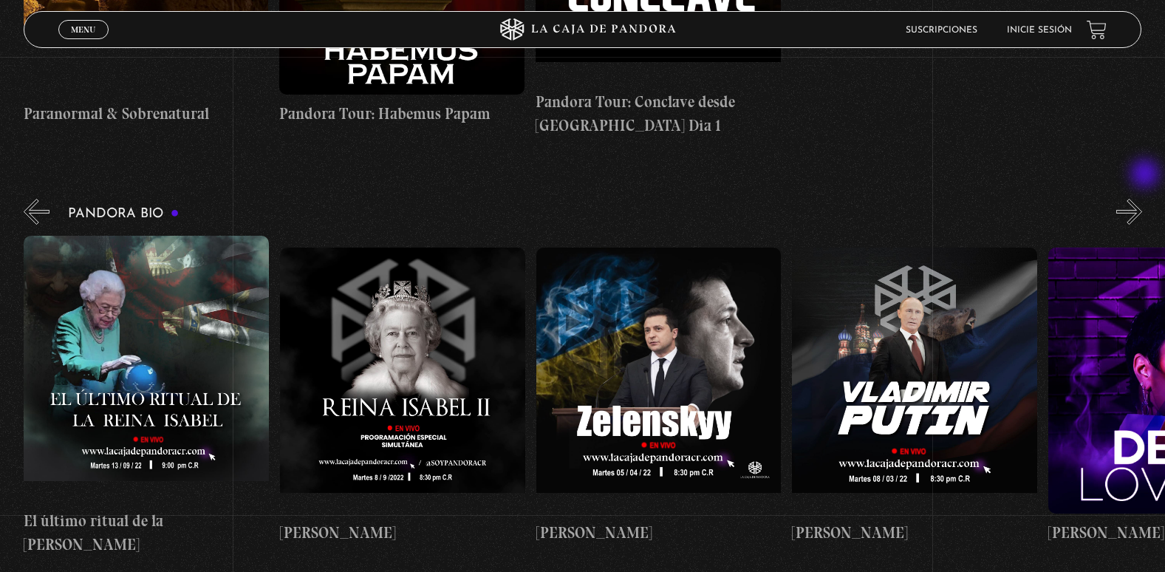
click at [1142, 199] on button "»" at bounding box center [1129, 212] width 26 height 26
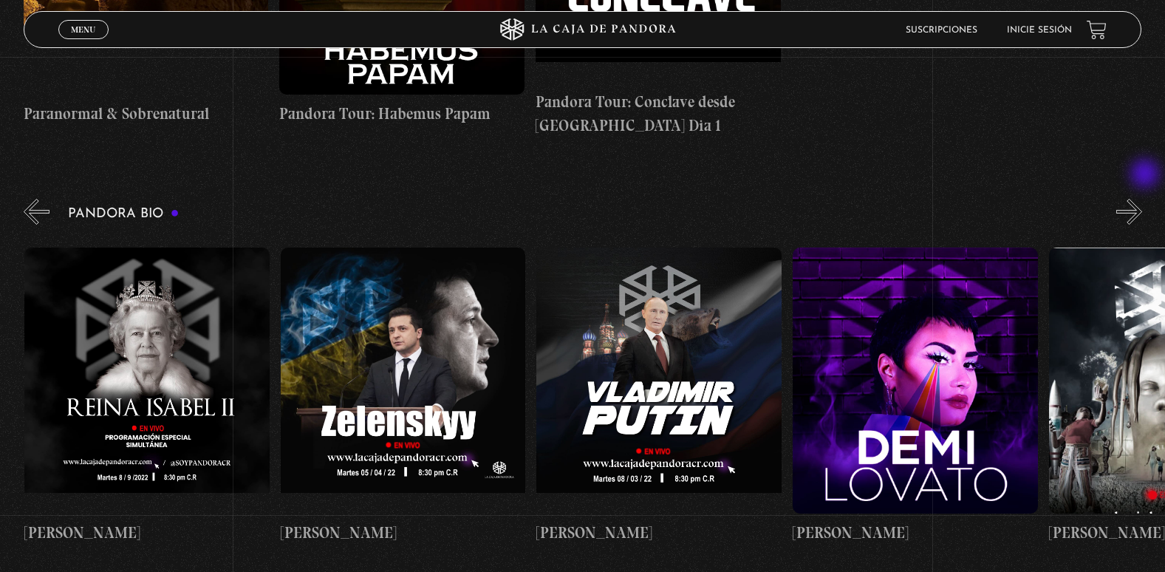
click at [1142, 199] on button "»" at bounding box center [1129, 212] width 26 height 26
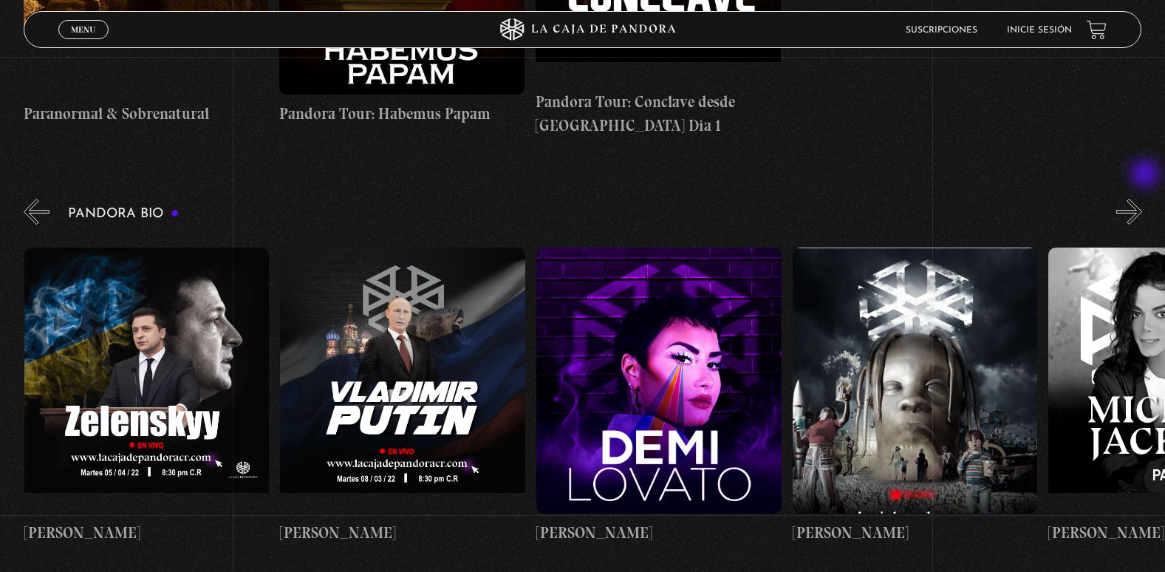
click at [1142, 199] on button "»" at bounding box center [1129, 212] width 26 height 26
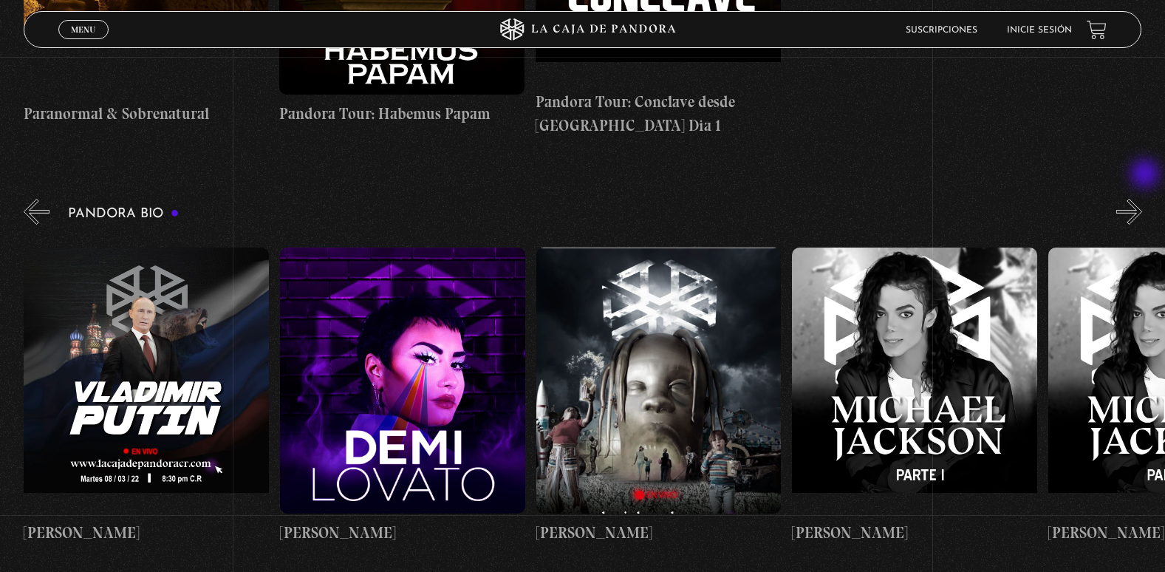
click at [1142, 199] on button "»" at bounding box center [1129, 212] width 26 height 26
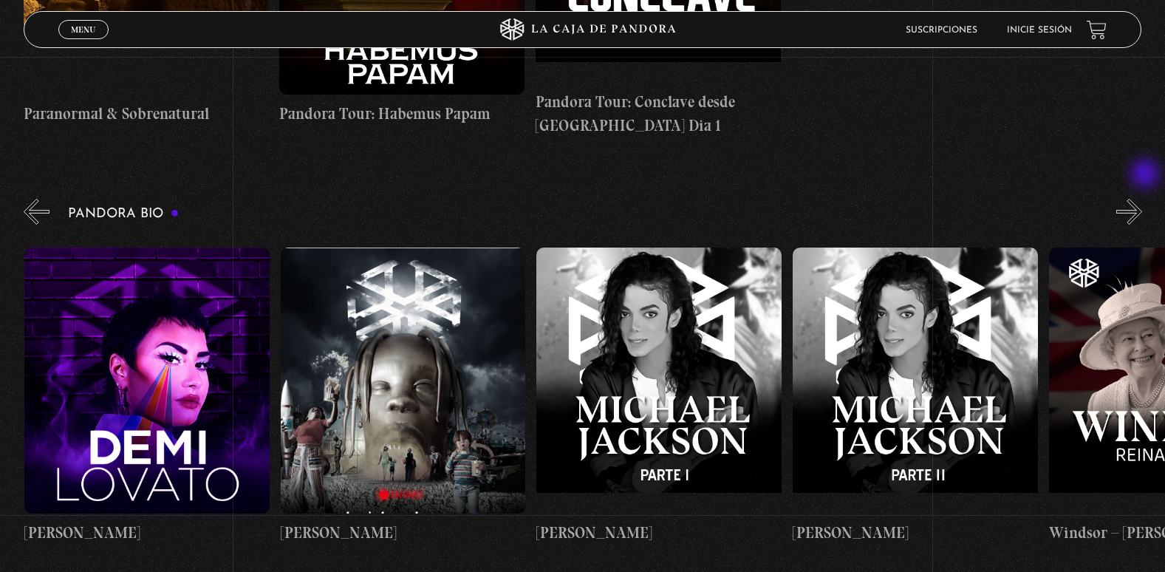
click at [1142, 199] on button "»" at bounding box center [1129, 212] width 26 height 26
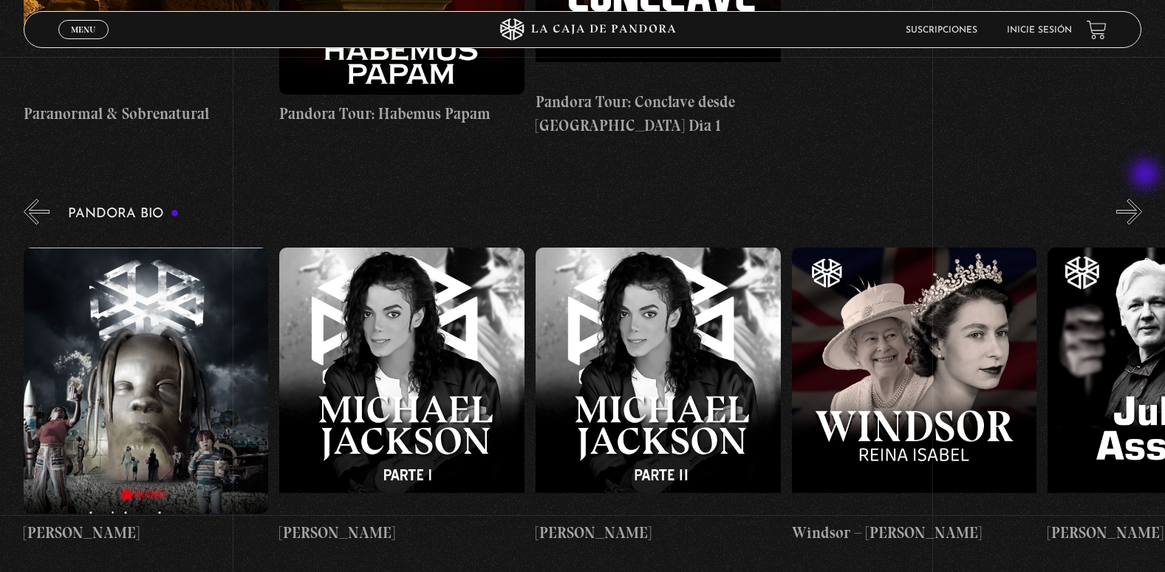
click at [1142, 199] on button "»" at bounding box center [1129, 212] width 26 height 26
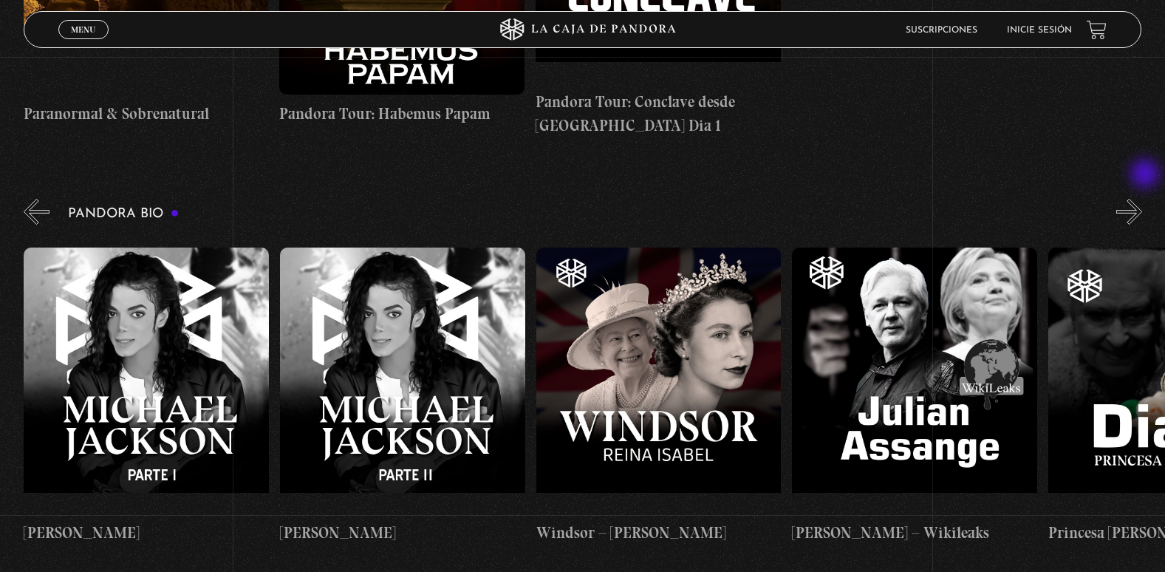
click at [1142, 199] on button "»" at bounding box center [1129, 212] width 26 height 26
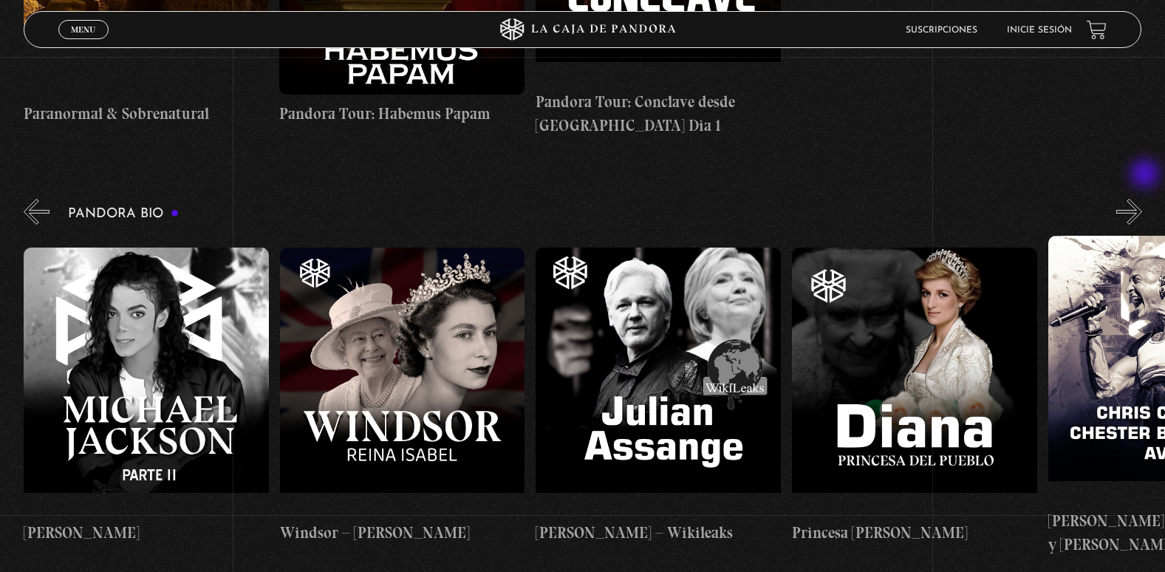
click at [1142, 199] on button "»" at bounding box center [1129, 212] width 26 height 26
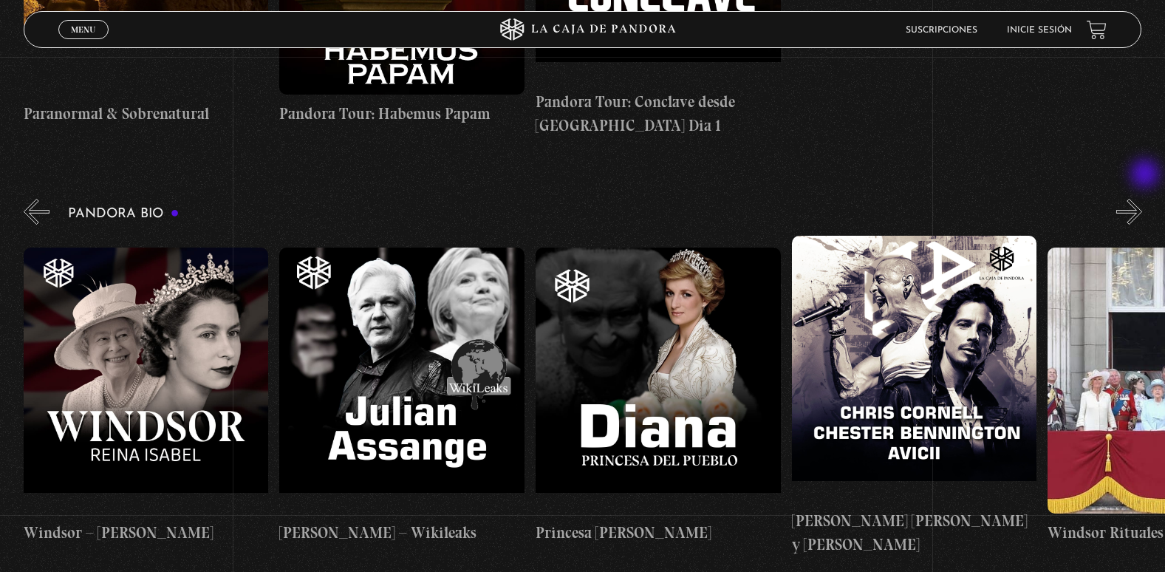
click at [1142, 199] on button "»" at bounding box center [1129, 212] width 26 height 26
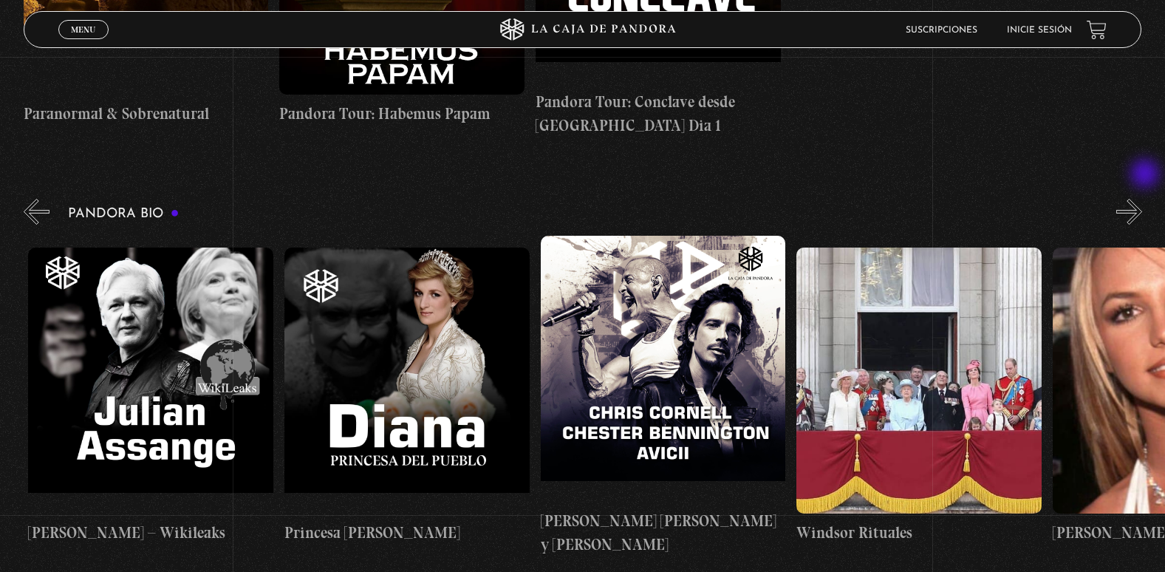
click at [1142, 199] on button "»" at bounding box center [1129, 212] width 26 height 26
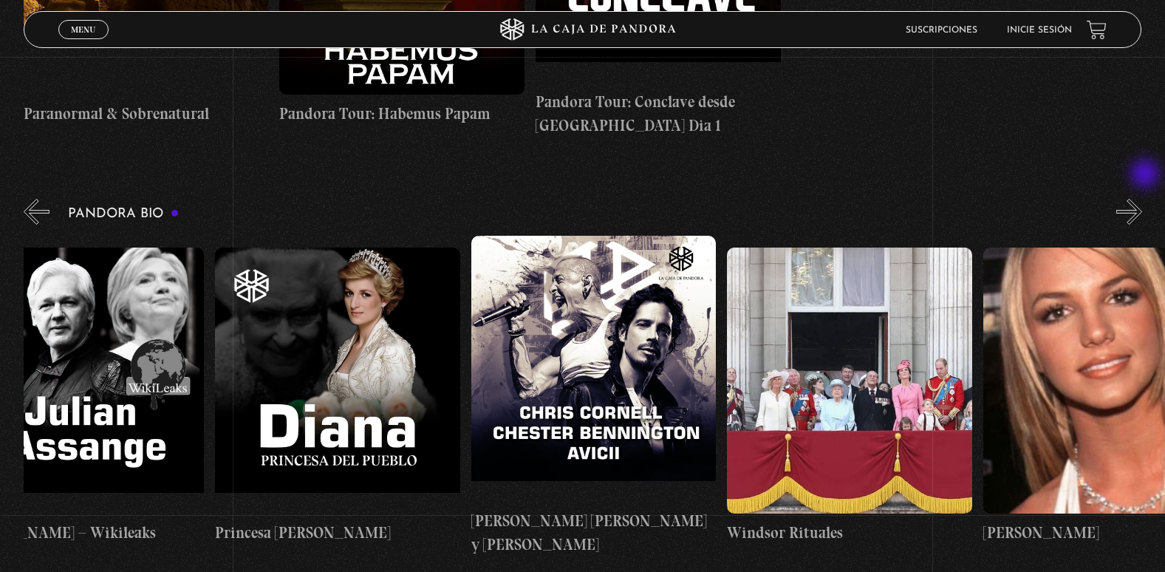
scroll to position [0, 4992]
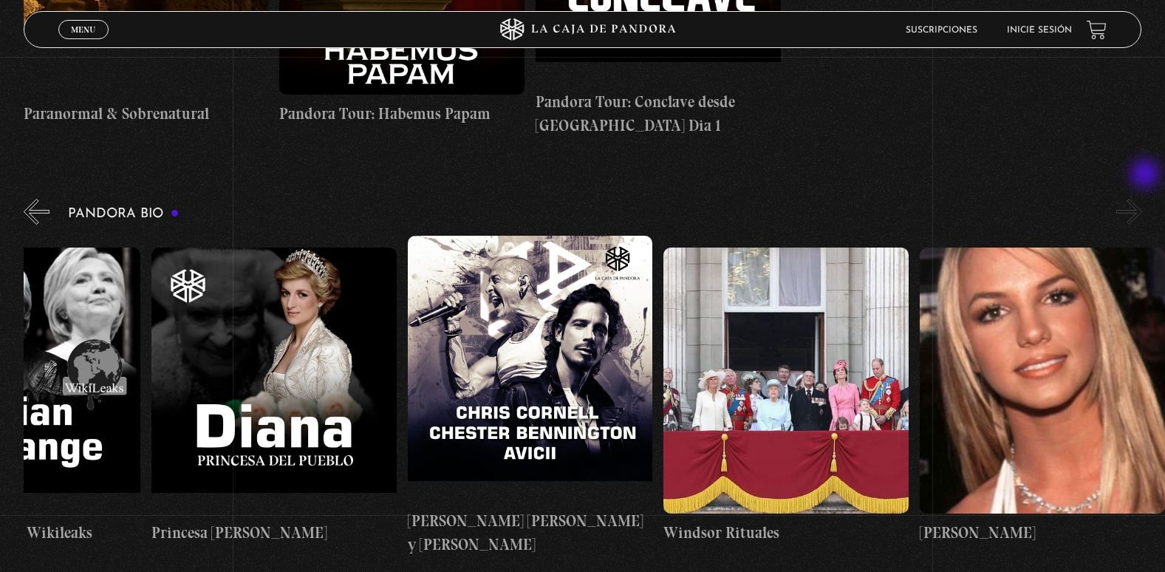
click at [1142, 199] on button "»" at bounding box center [1129, 212] width 26 height 26
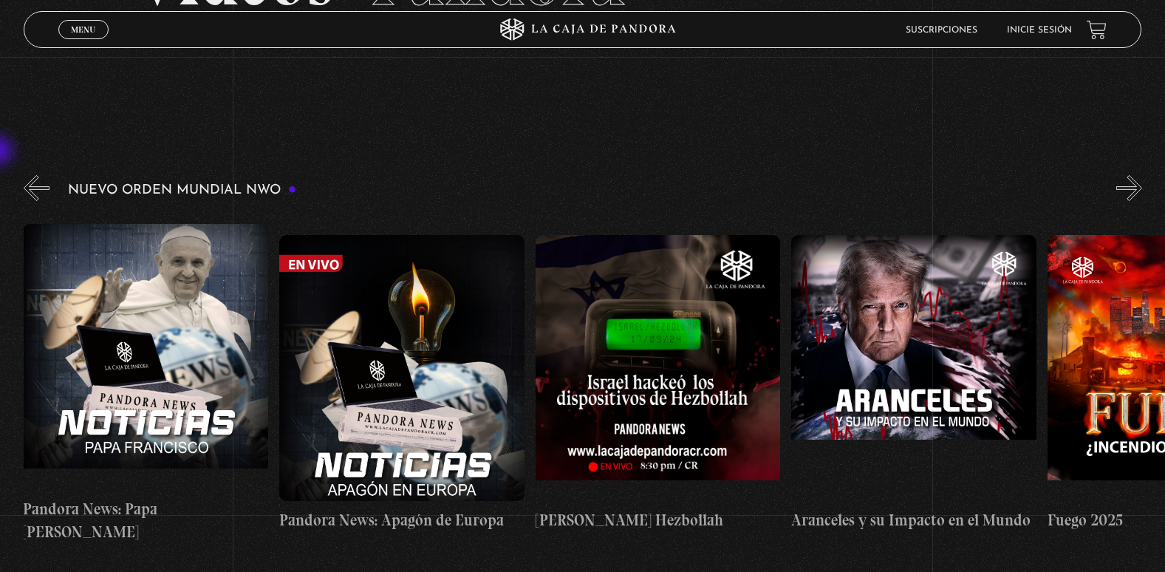
scroll to position [0, 0]
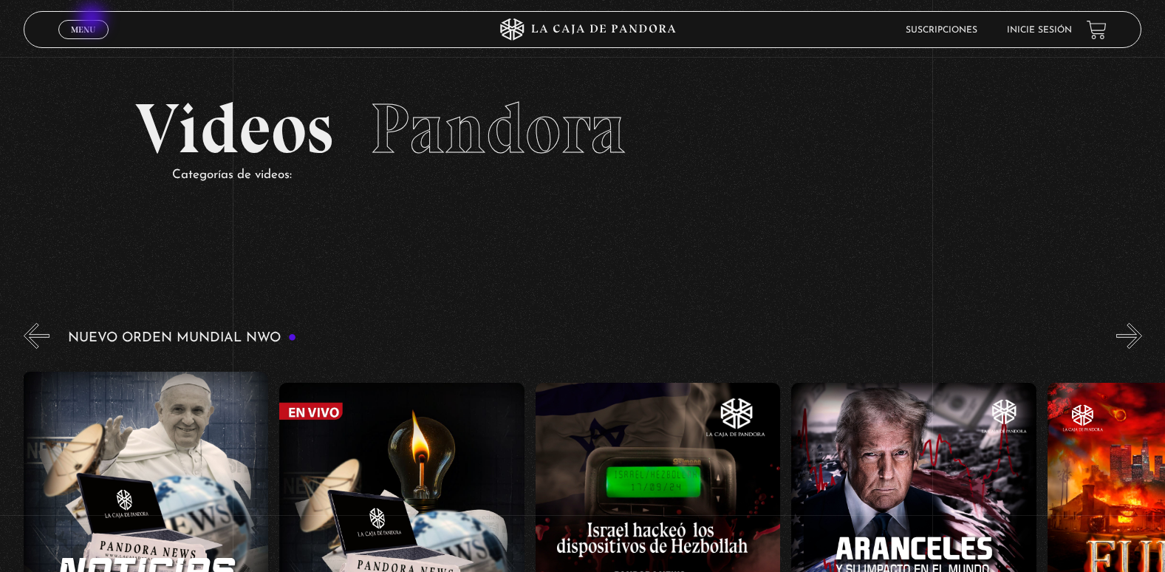
click at [93, 20] on link "Menu Cerrar" at bounding box center [83, 29] width 50 height 19
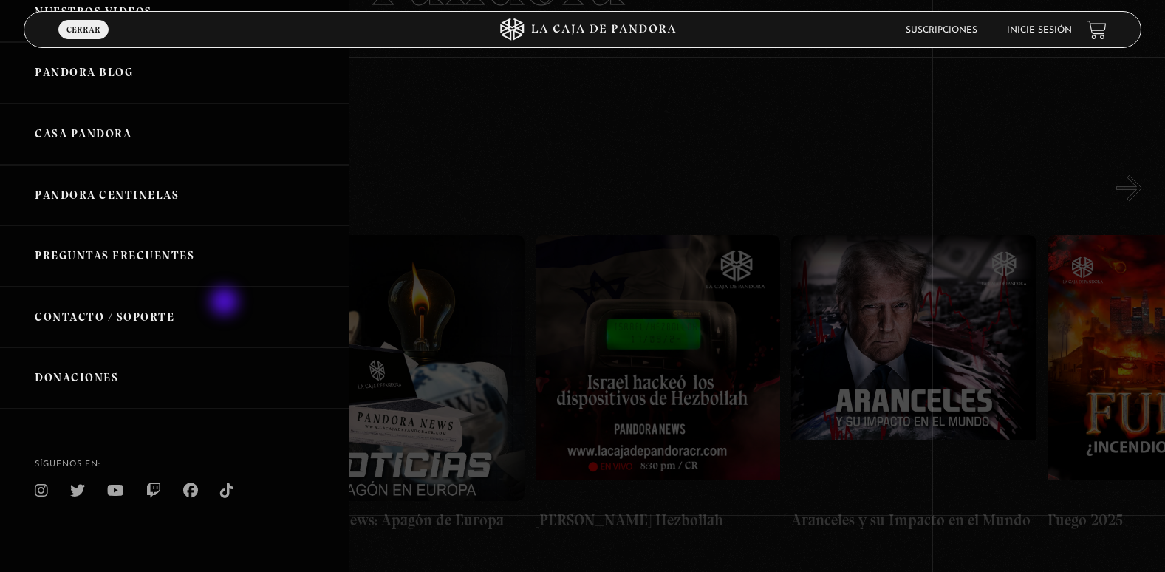
scroll to position [143, 0]
